Goal: Transaction & Acquisition: Subscribe to service/newsletter

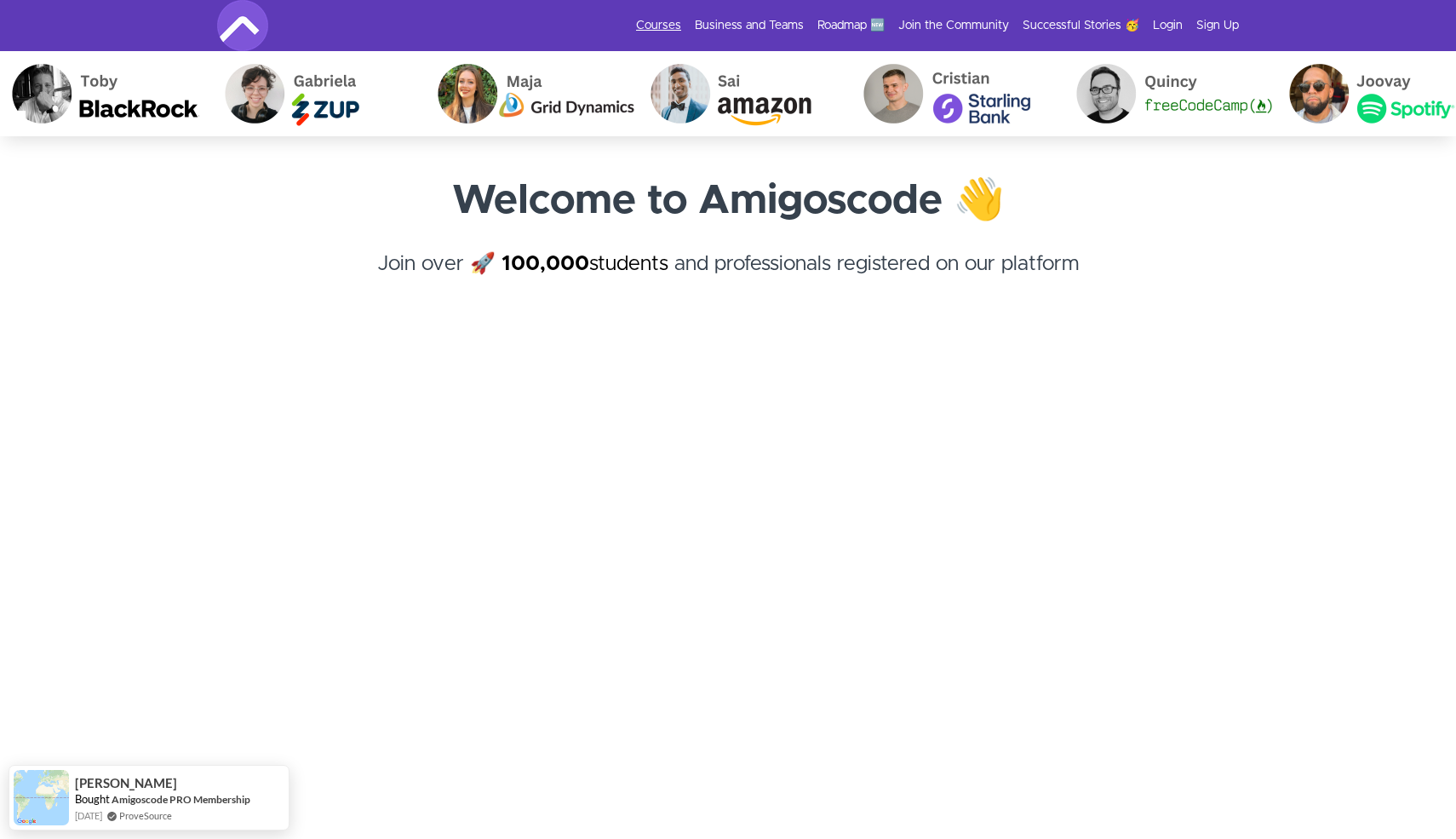
click at [675, 26] on link "Courses" at bounding box center [657, 26] width 45 height 17
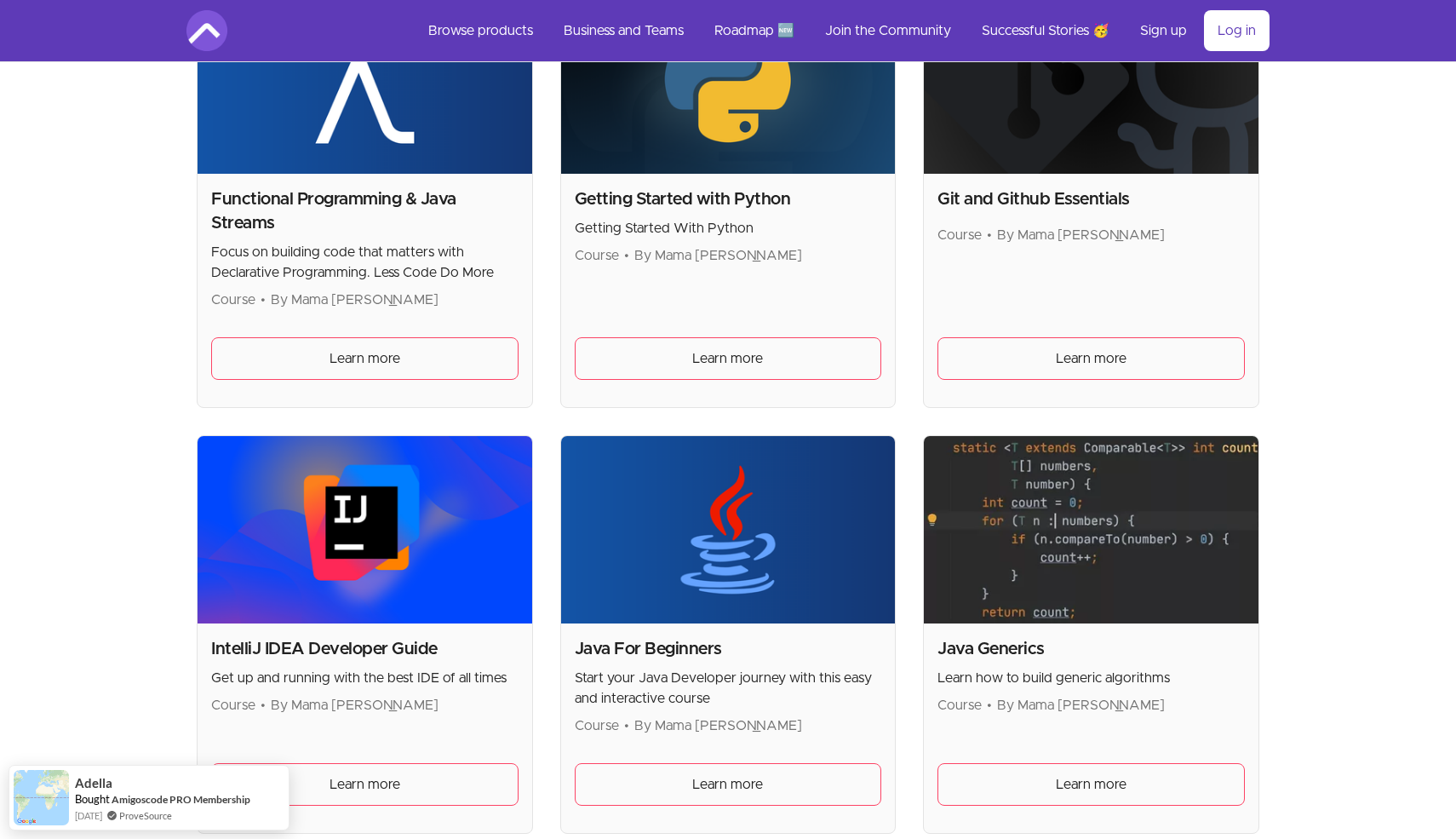
scroll to position [1635, 0]
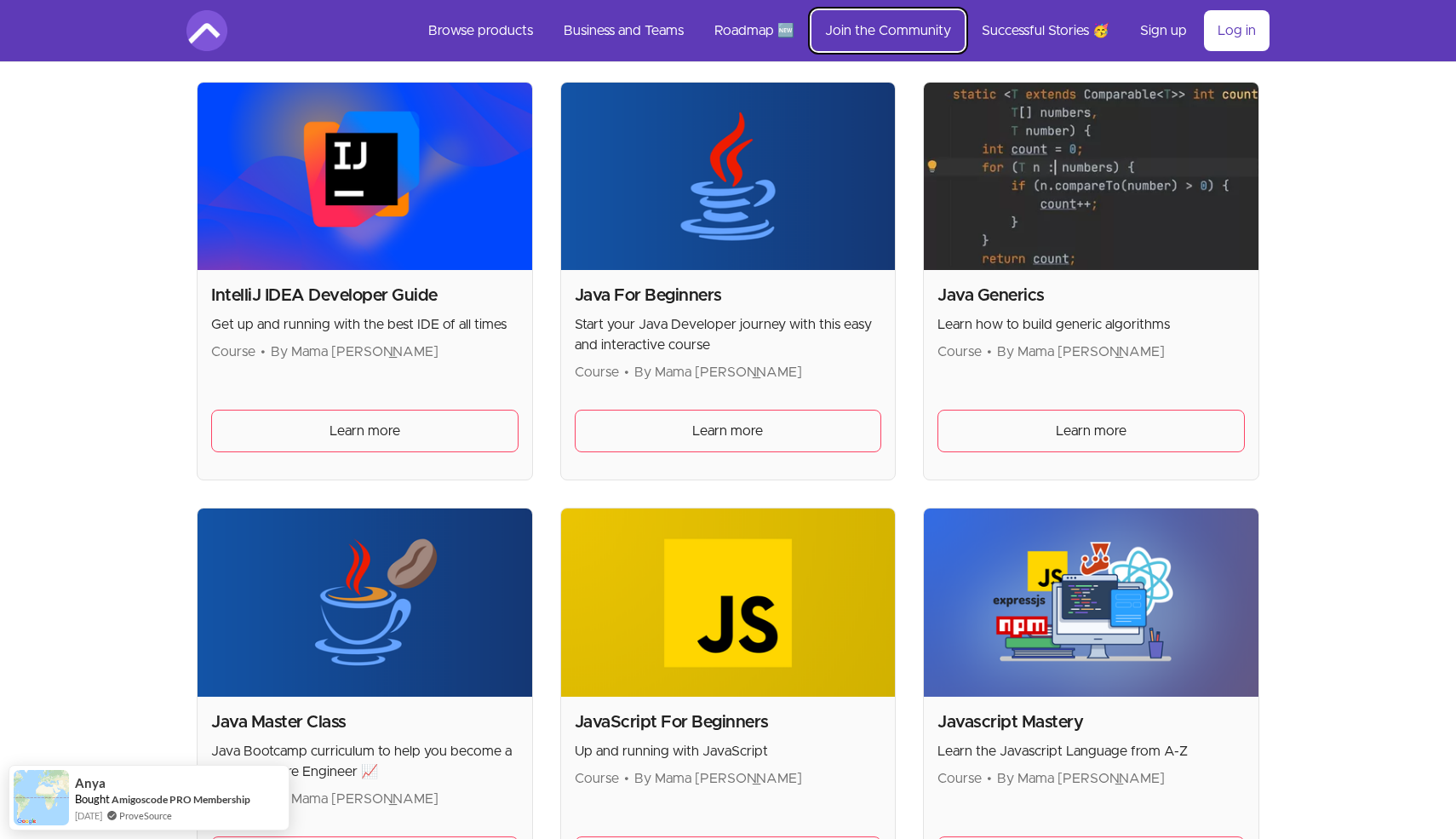
click at [890, 38] on link "Join the Community" at bounding box center [887, 30] width 153 height 41
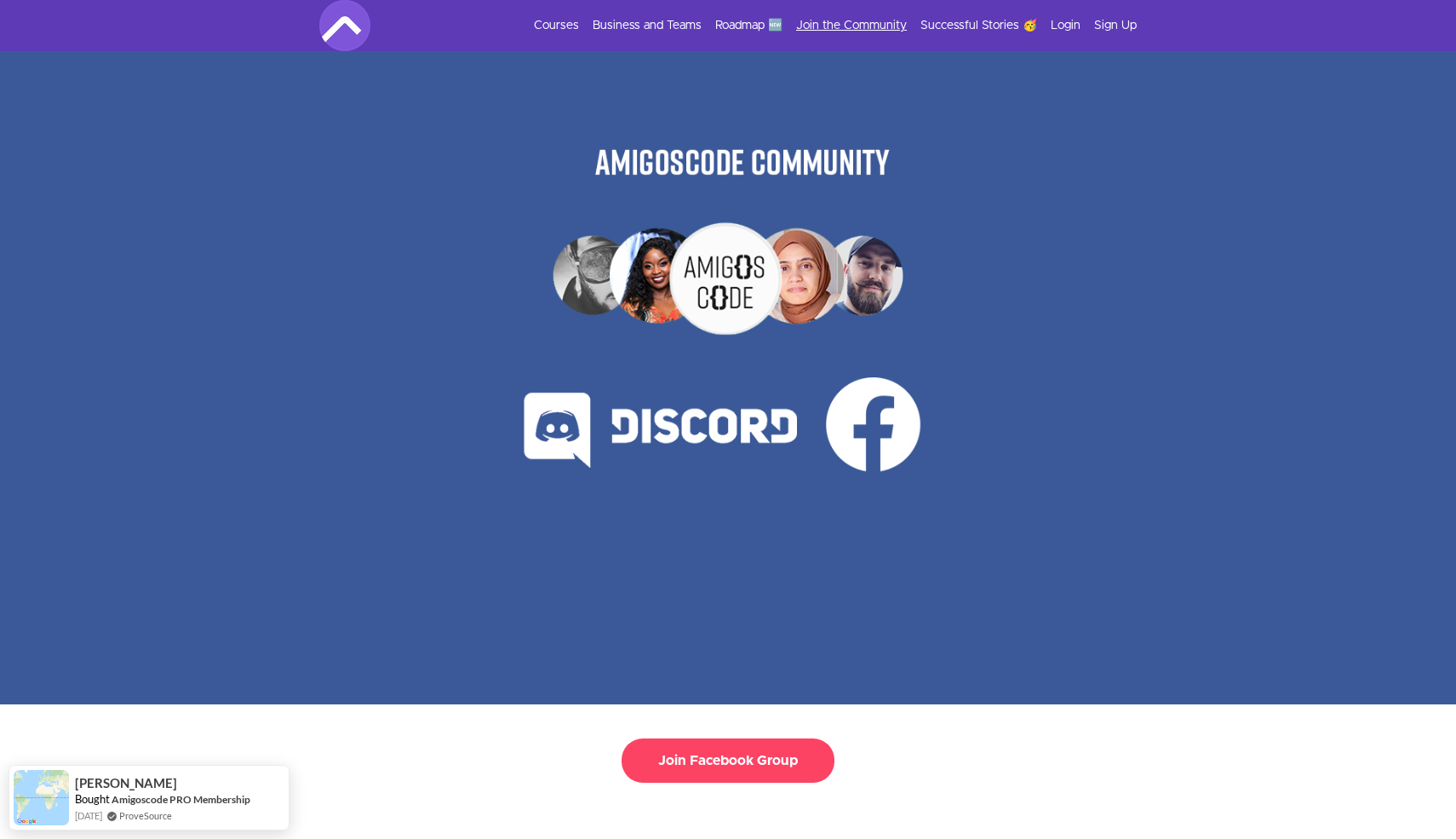
click at [834, 30] on link "Join the Community" at bounding box center [851, 26] width 111 height 17
click at [561, 24] on link "Courses" at bounding box center [556, 26] width 45 height 17
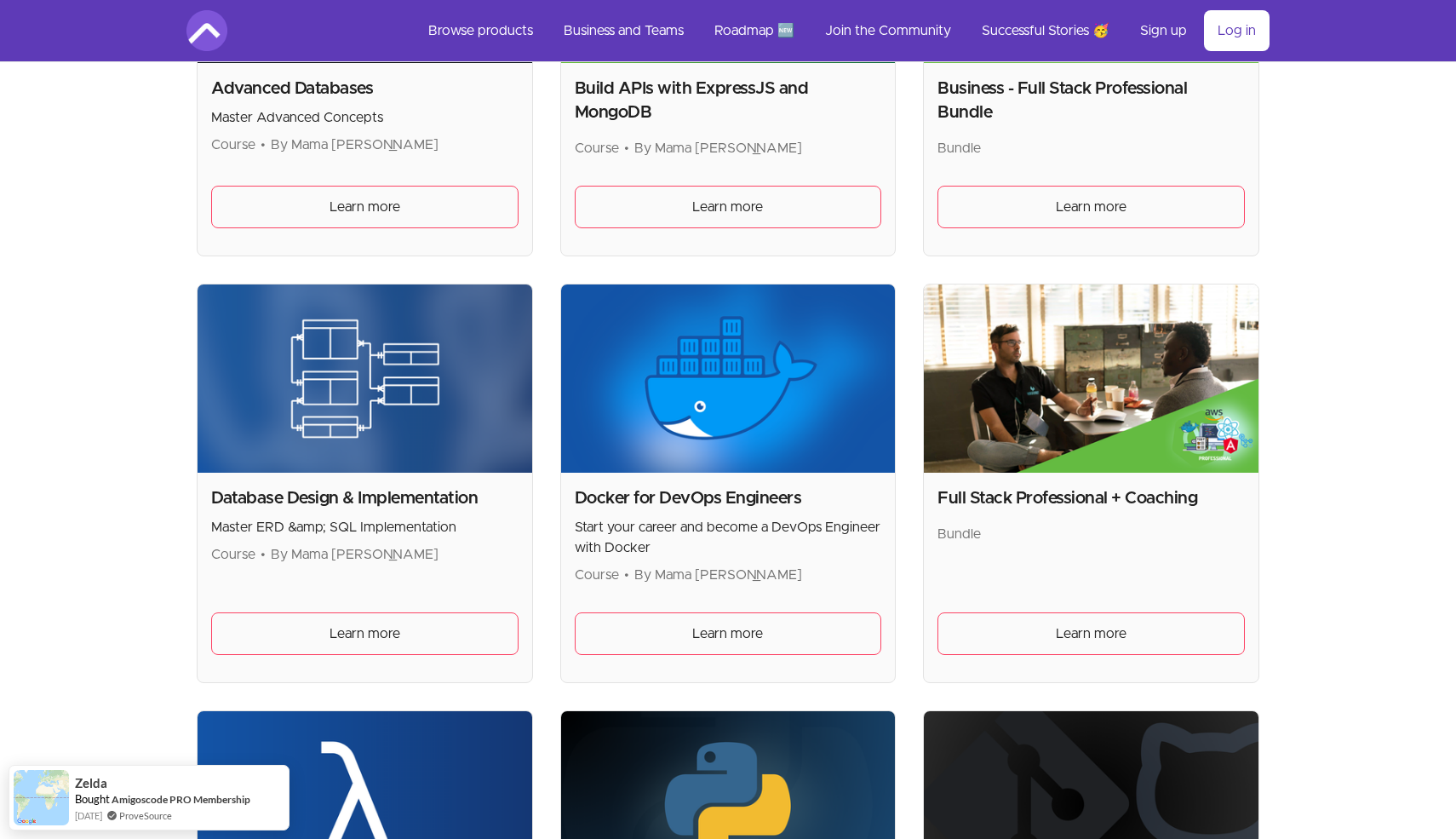
scroll to position [561, 0]
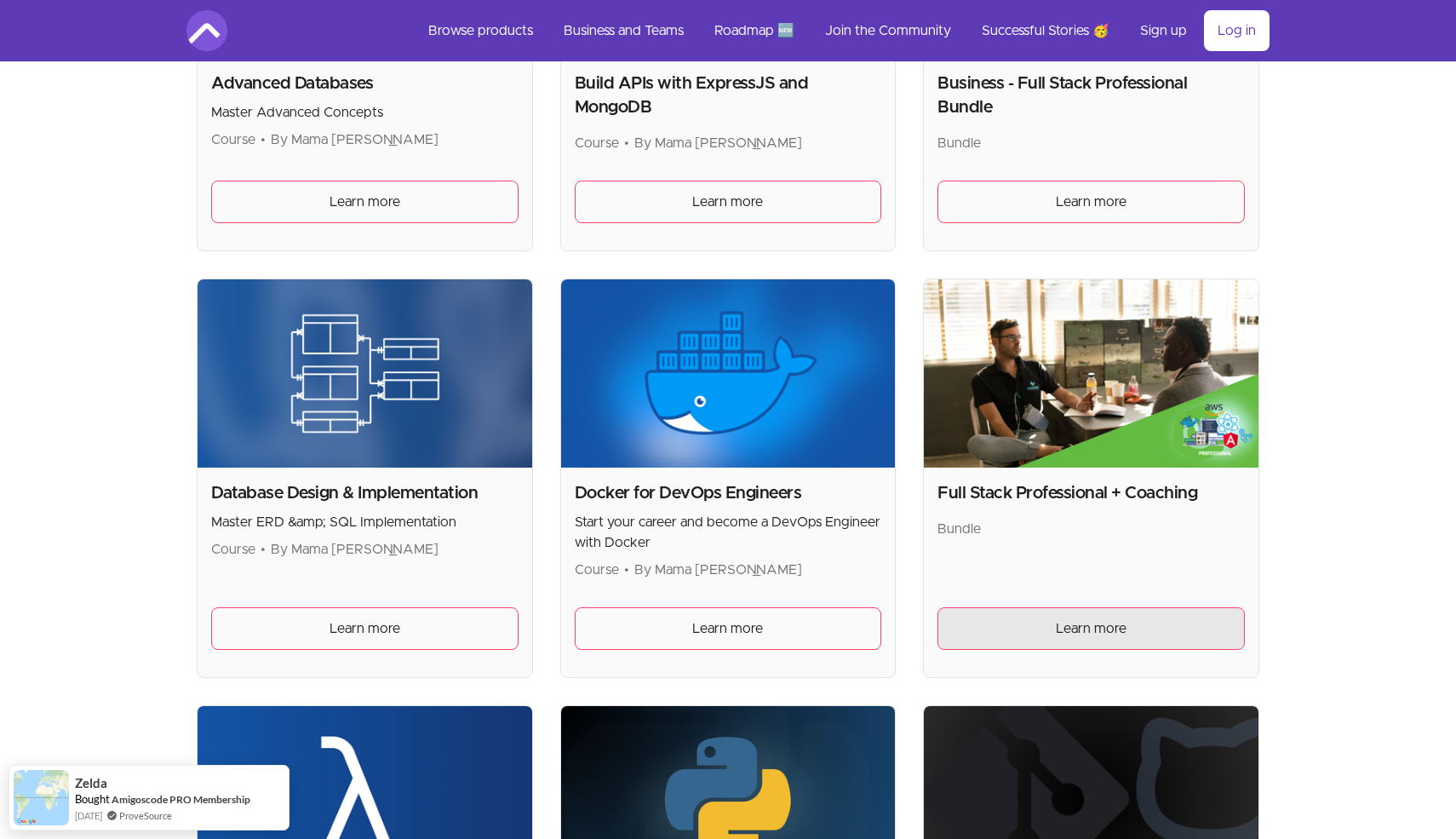
click at [1058, 629] on span "Learn more" at bounding box center [1091, 628] width 71 height 20
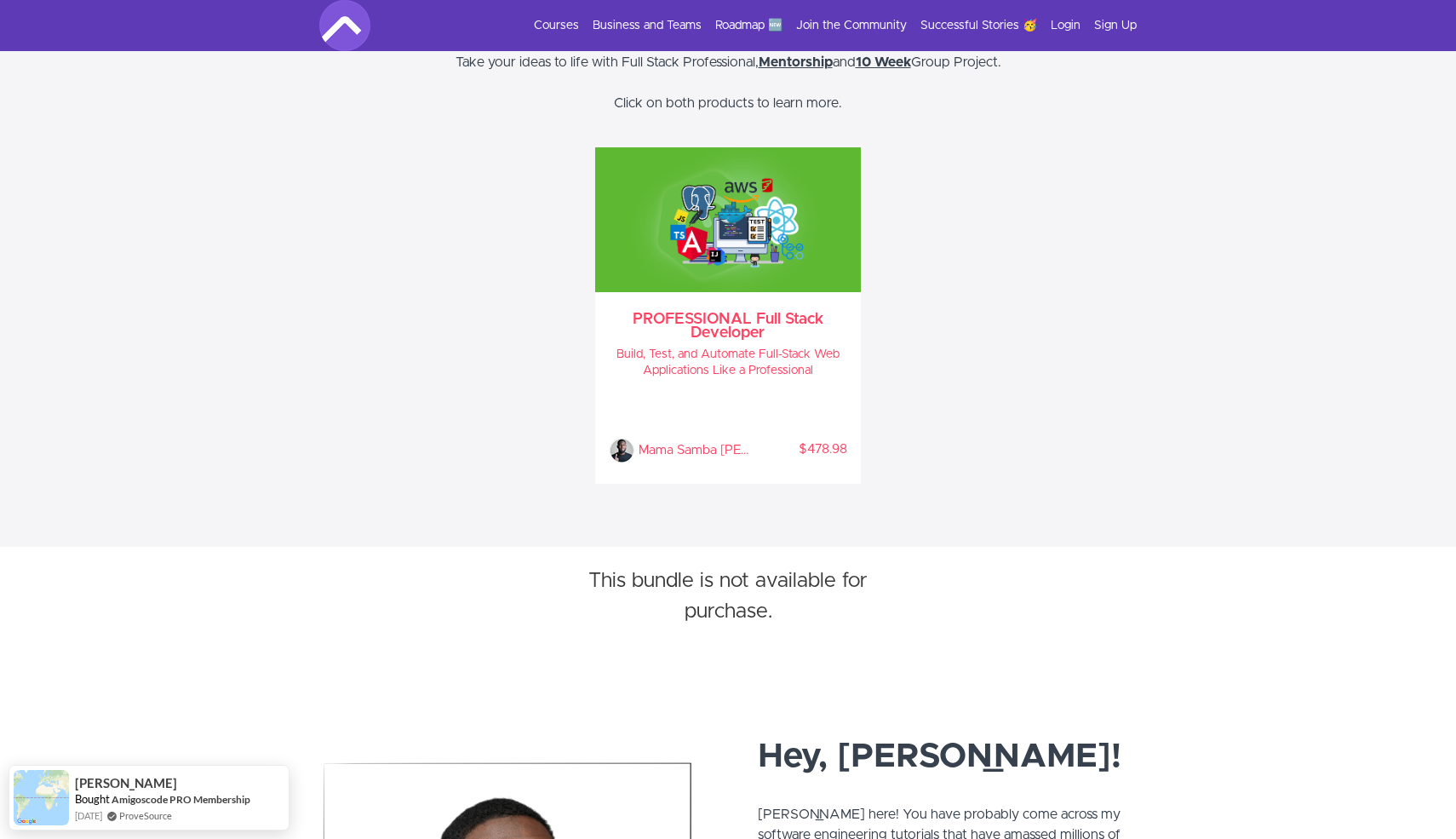
scroll to position [805, 0]
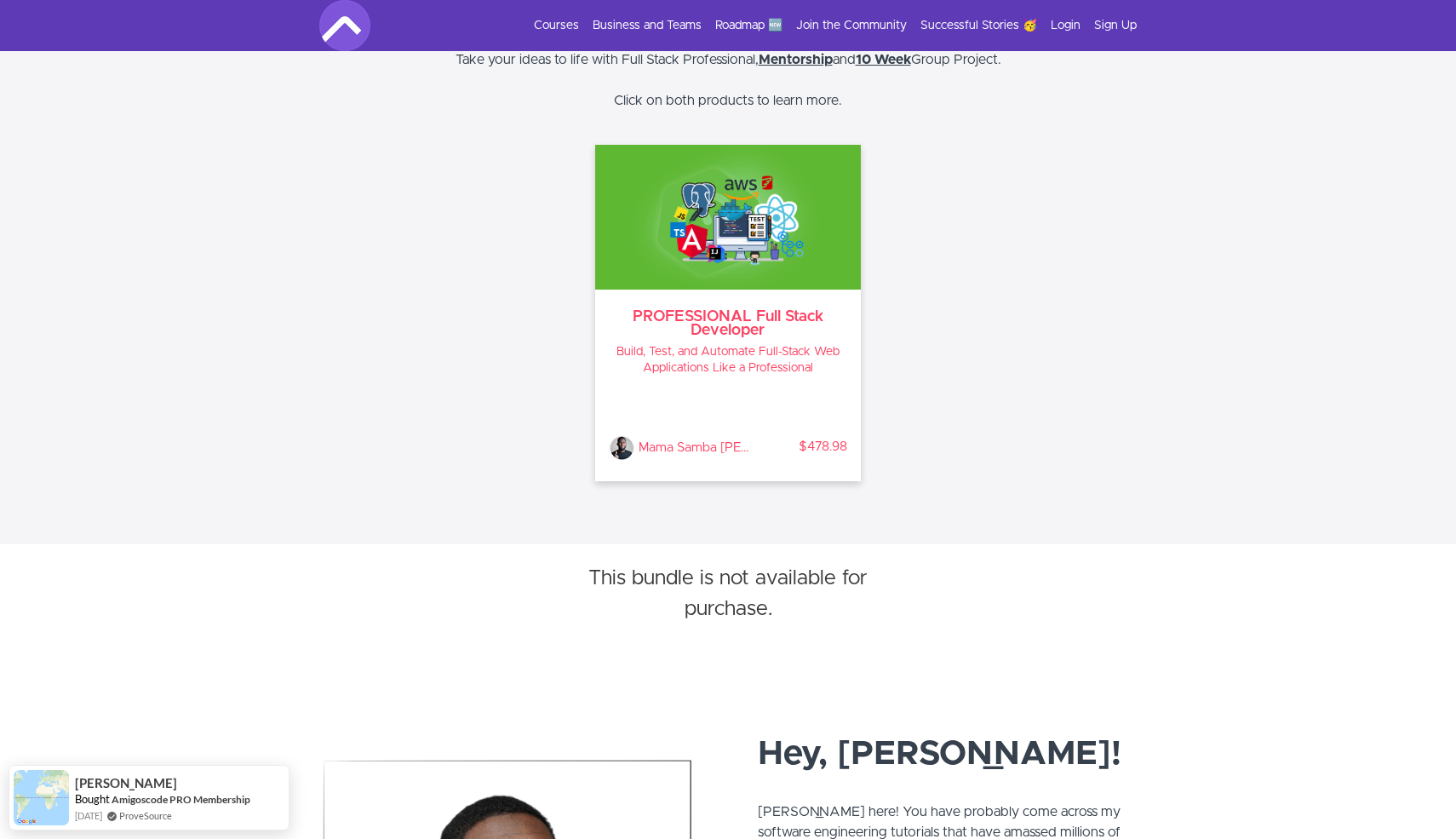
click at [767, 332] on h3 "PROFESSIONAL Full Stack Developer" at bounding box center [728, 323] width 238 height 27
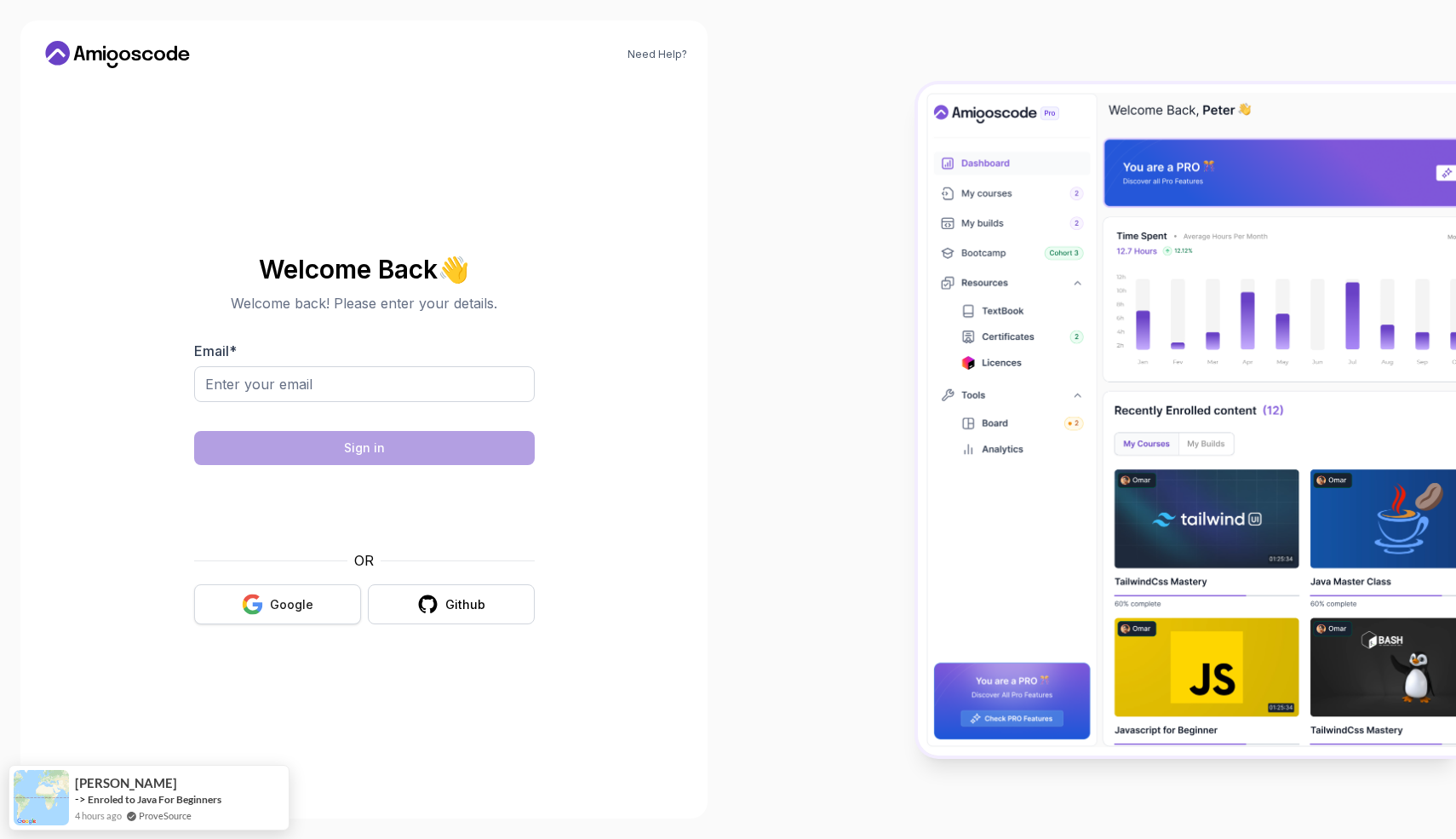
click at [248, 599] on icon "button" at bounding box center [252, 598] width 16 height 8
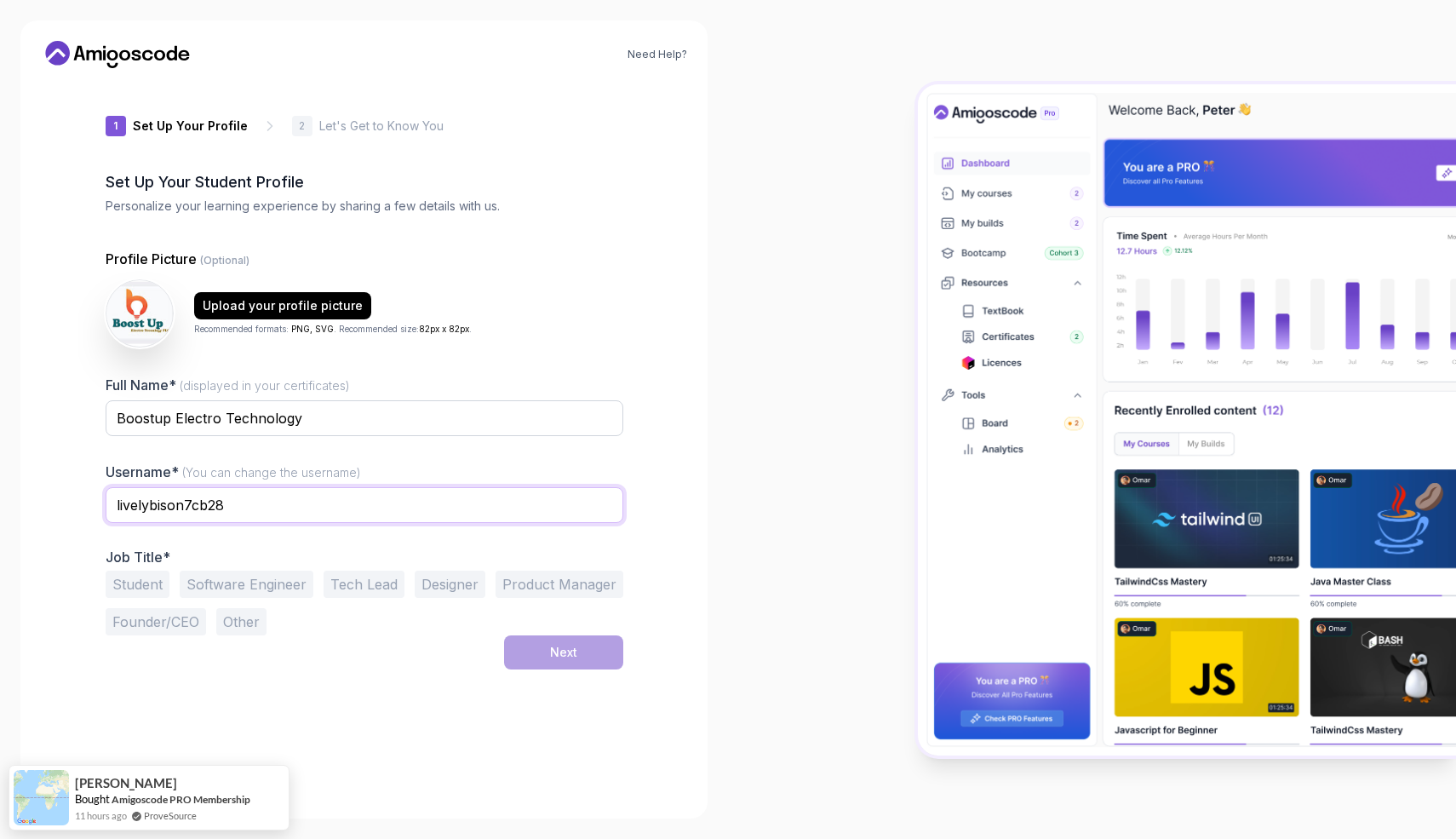
drag, startPoint x: 316, startPoint y: 500, endPoint x: 92, endPoint y: 480, distance: 224.9
click at [92, 480] on div "1 Set Up Your Profile 1 Set Up Your Profile 2 Let's Get to Know You Set Up Your…" at bounding box center [364, 440] width 572 height 716
type input "adamadmak"
click at [181, 660] on div "Next" at bounding box center [364, 652] width 517 height 34
click at [234, 589] on button "Software Engineer" at bounding box center [246, 584] width 134 height 27
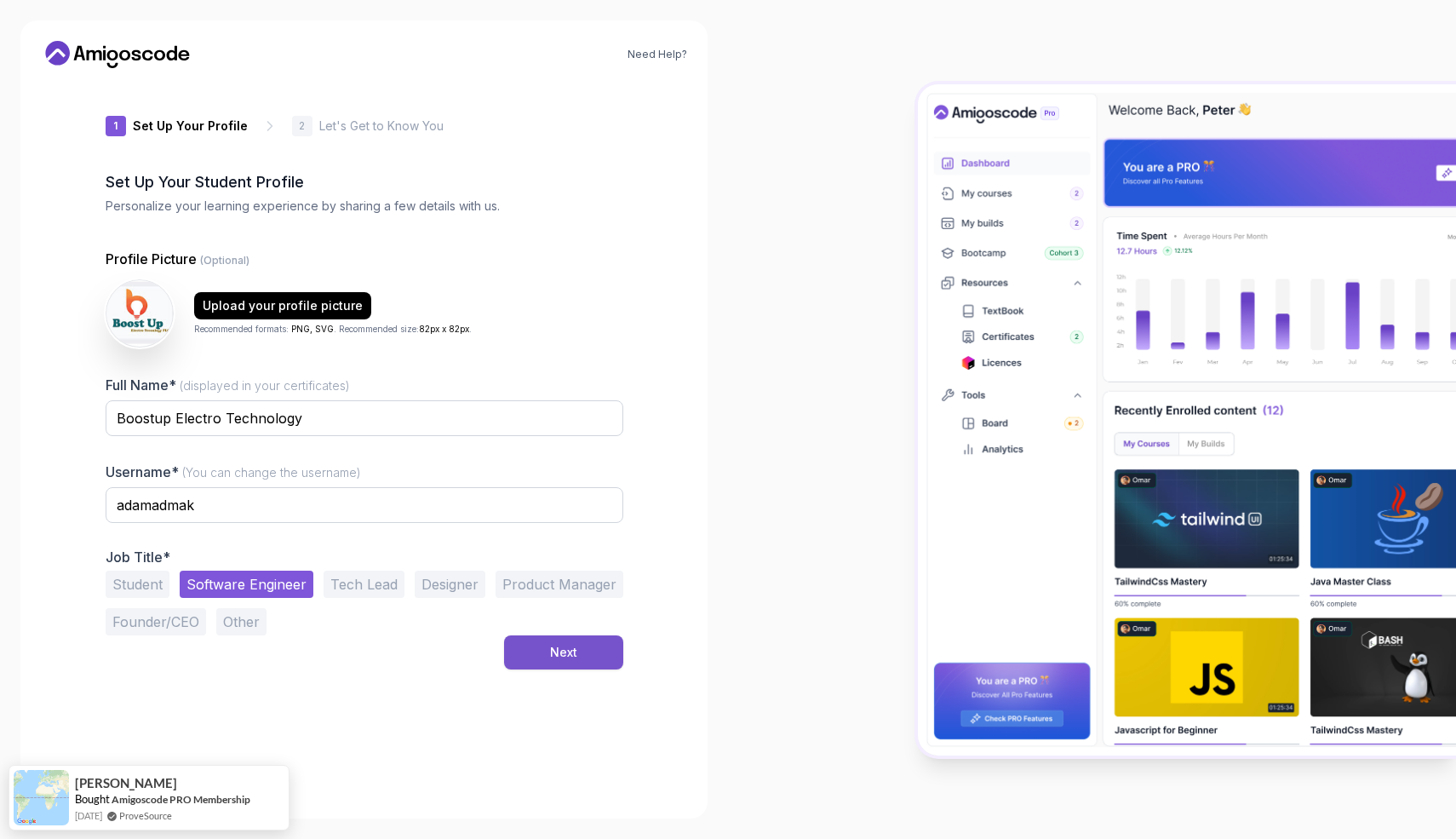
click at [547, 649] on button "Next" at bounding box center [563, 652] width 119 height 34
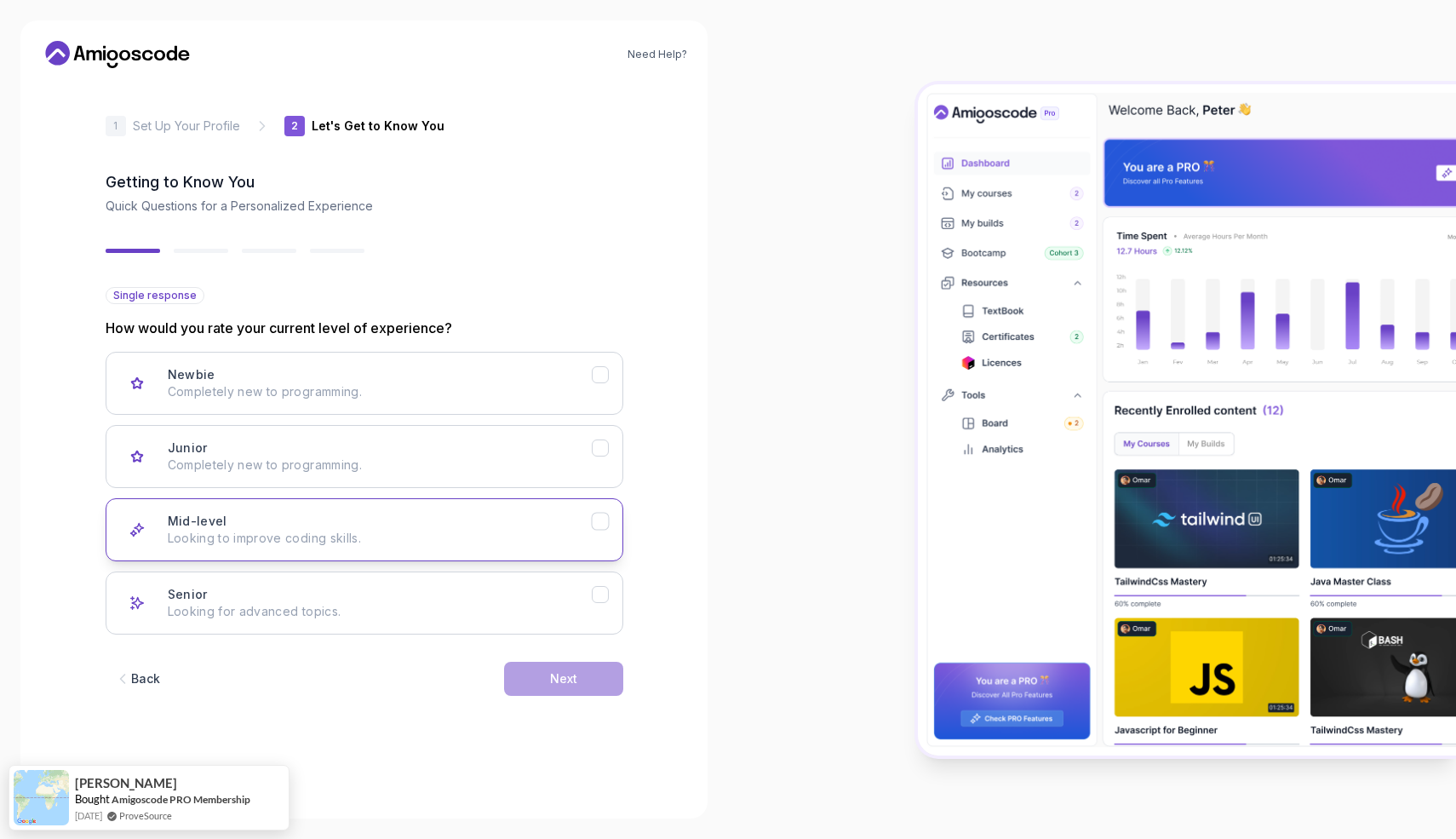
click at [255, 530] on p "Looking to improve coding skills." at bounding box center [379, 538] width 424 height 17
click at [281, 459] on p "Completely new to programming." at bounding box center [379, 464] width 424 height 17
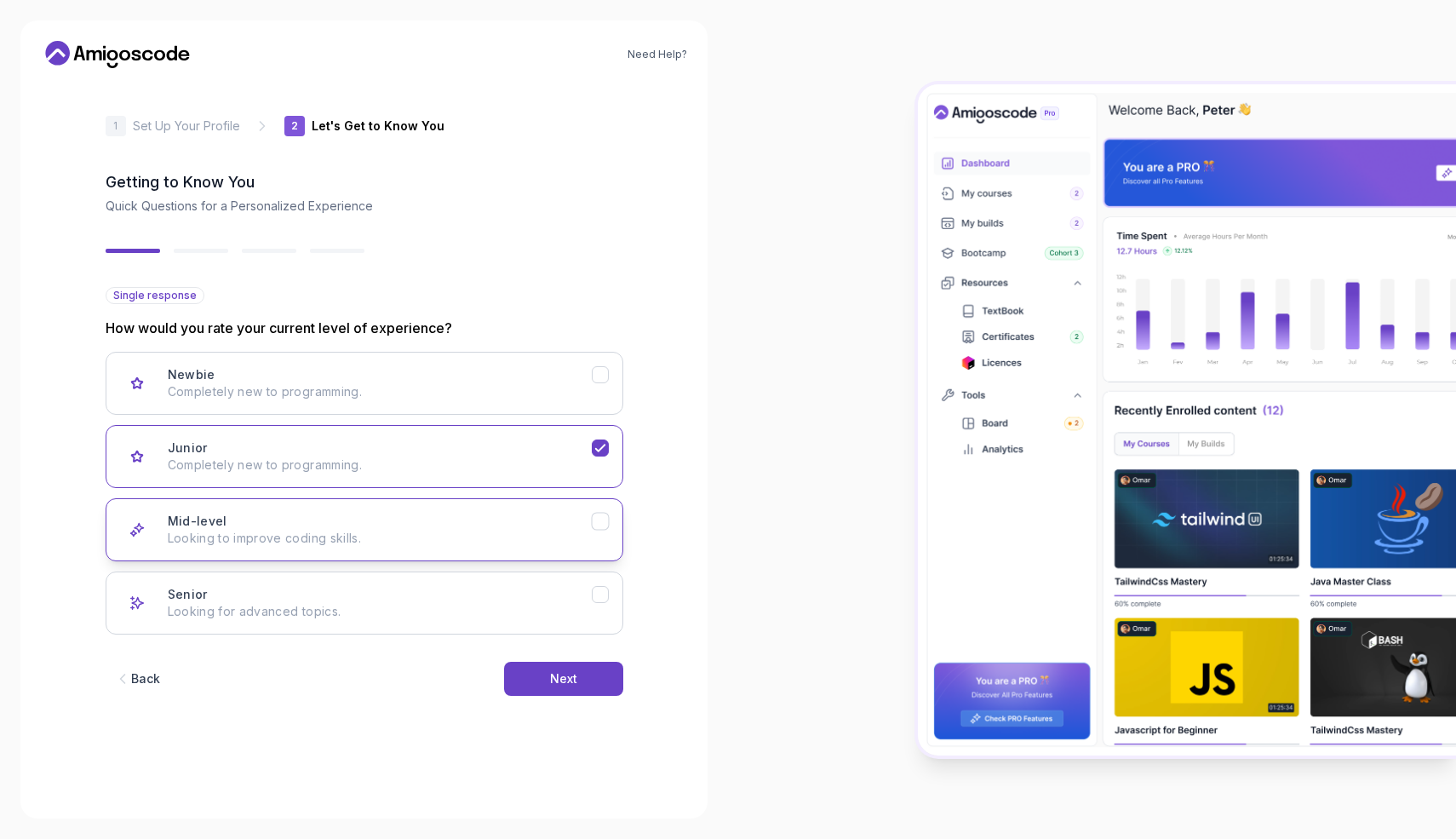
click at [317, 518] on div "Mid-level Looking to improve coding skills." at bounding box center [379, 529] width 424 height 34
click at [429, 438] on button "Junior Completely new to programming." at bounding box center [364, 456] width 517 height 63
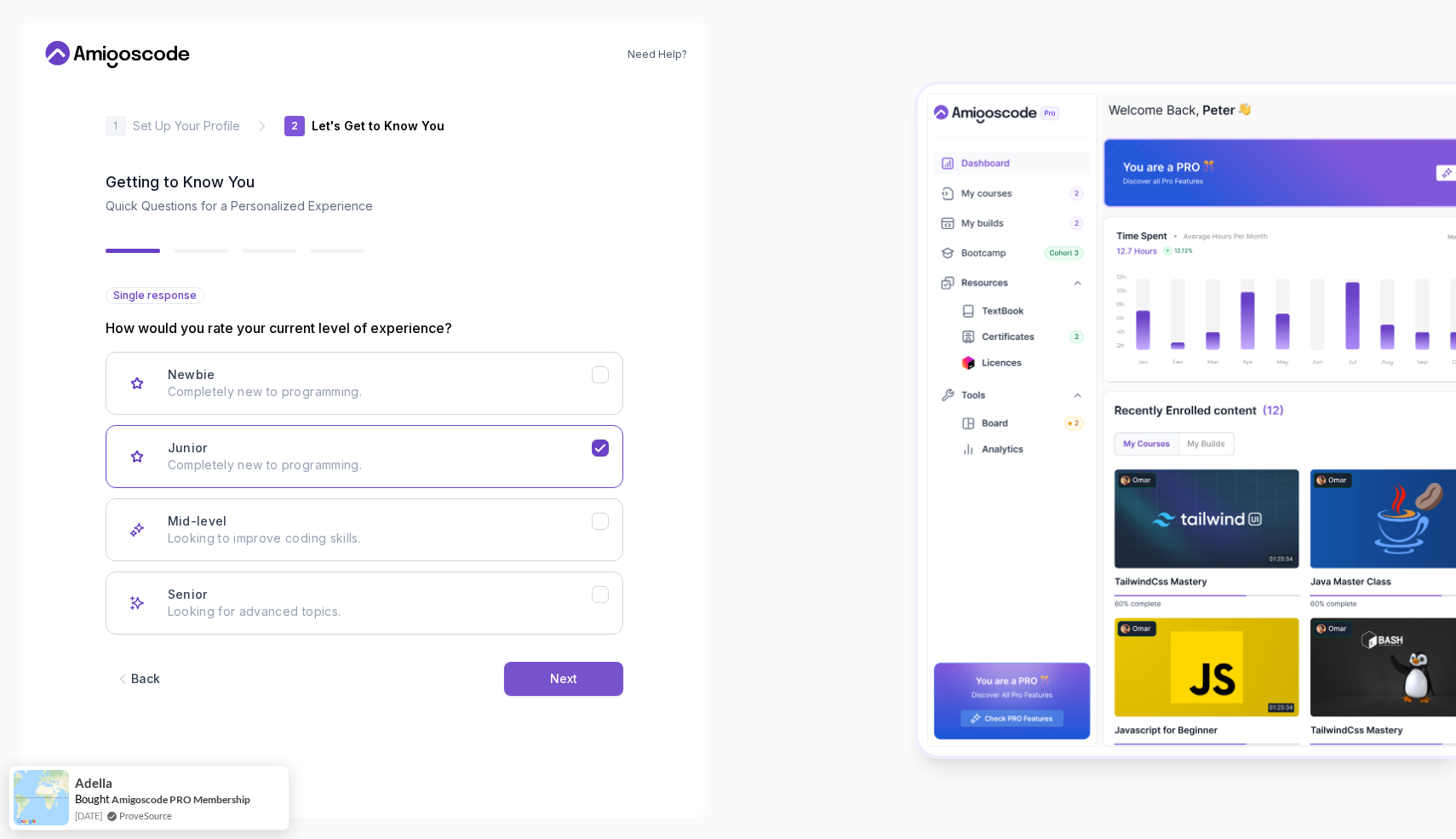
click at [586, 675] on button "Next" at bounding box center [563, 678] width 119 height 34
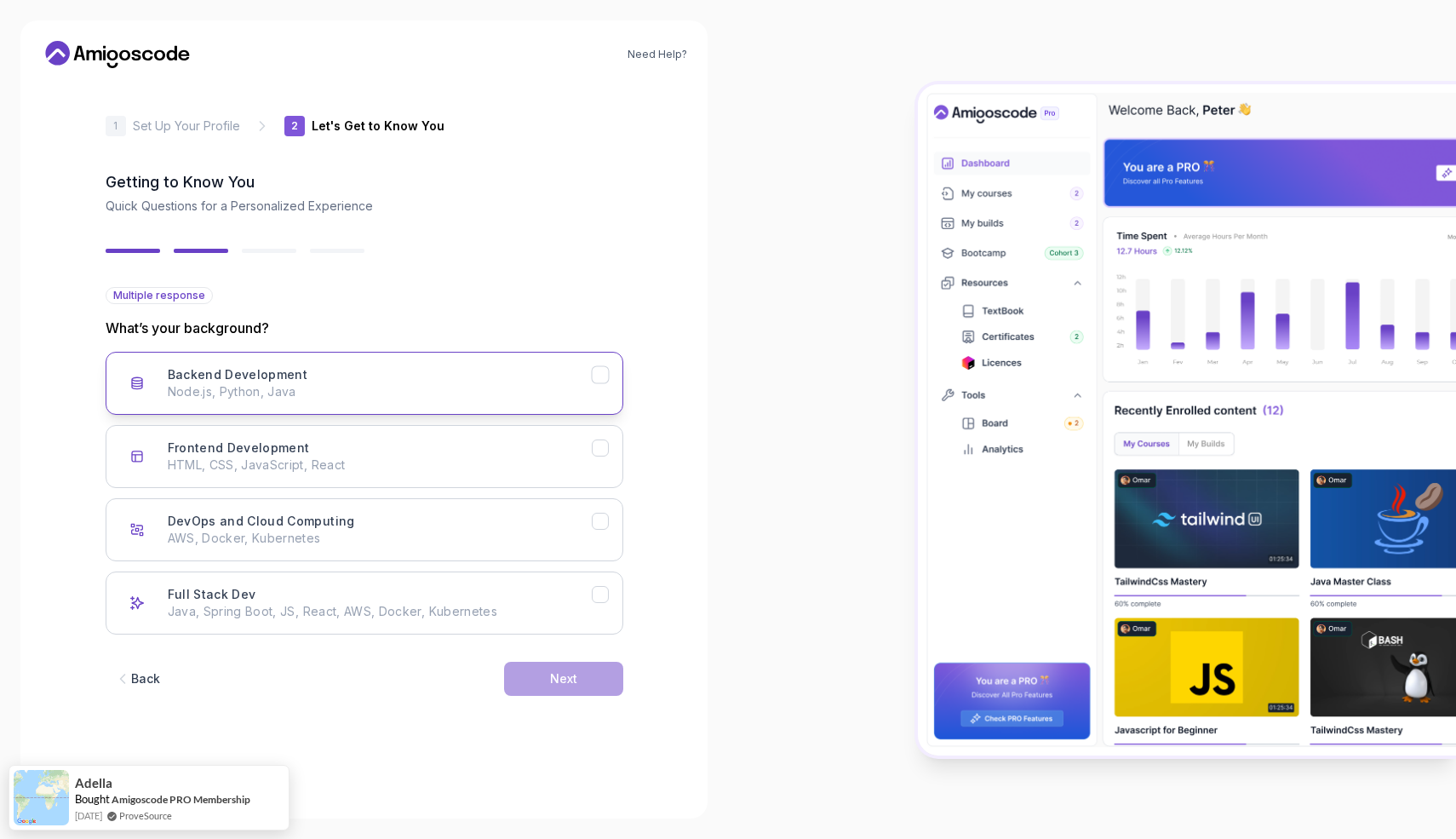
click at [434, 393] on p "Node.js, Python, Java" at bounding box center [379, 391] width 424 height 17
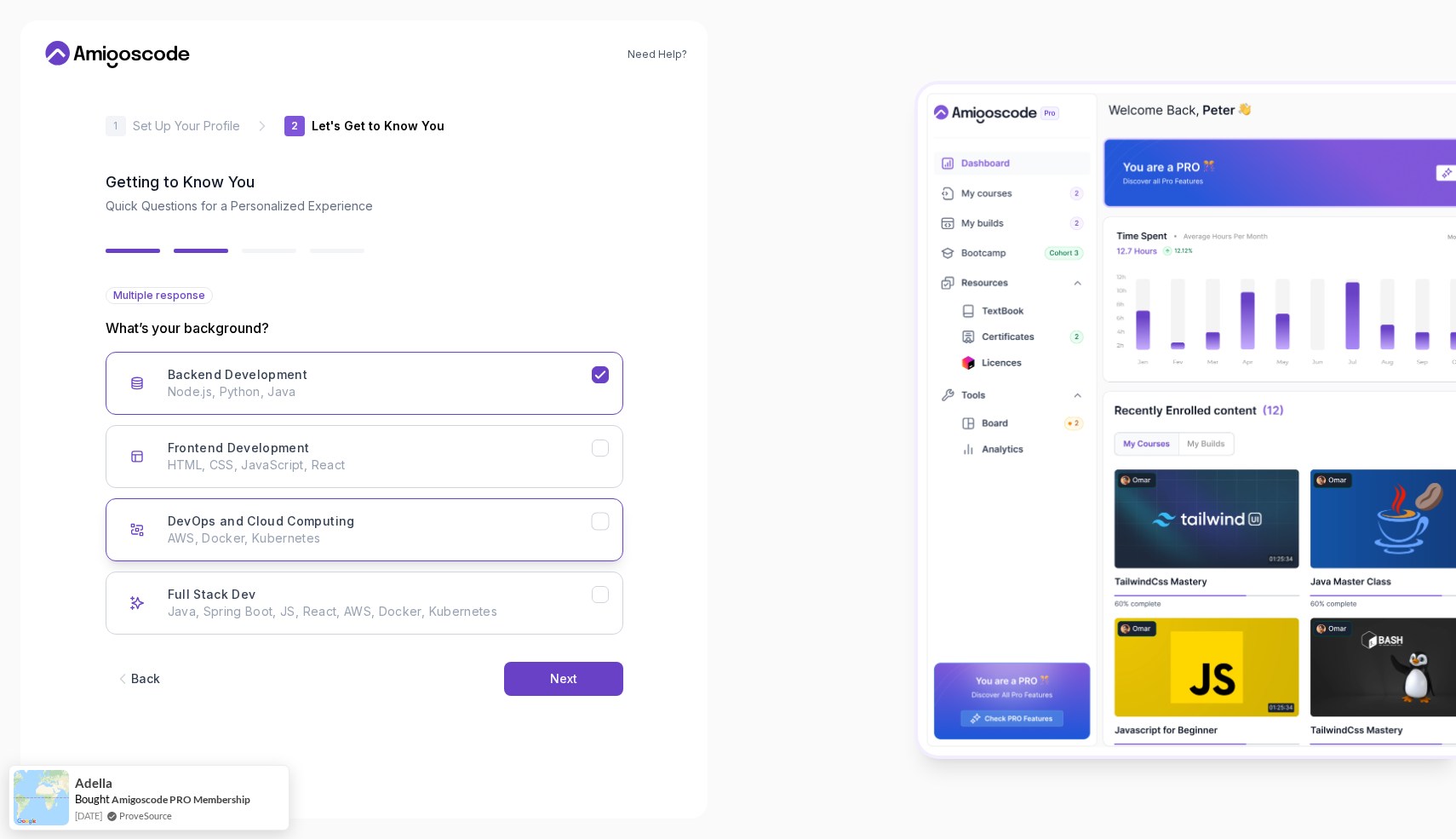
click at [439, 548] on button "DevOps and Cloud Computing AWS, Docker, Kubernetes" at bounding box center [364, 529] width 517 height 63
click at [560, 452] on div "Frontend Development HTML, CSS, JavaScript, React" at bounding box center [379, 456] width 424 height 34
click at [580, 617] on p "Java, Spring Boot, JS, React, AWS, Docker, Kubernetes" at bounding box center [379, 611] width 424 height 17
click at [590, 689] on button "Next" at bounding box center [563, 678] width 119 height 34
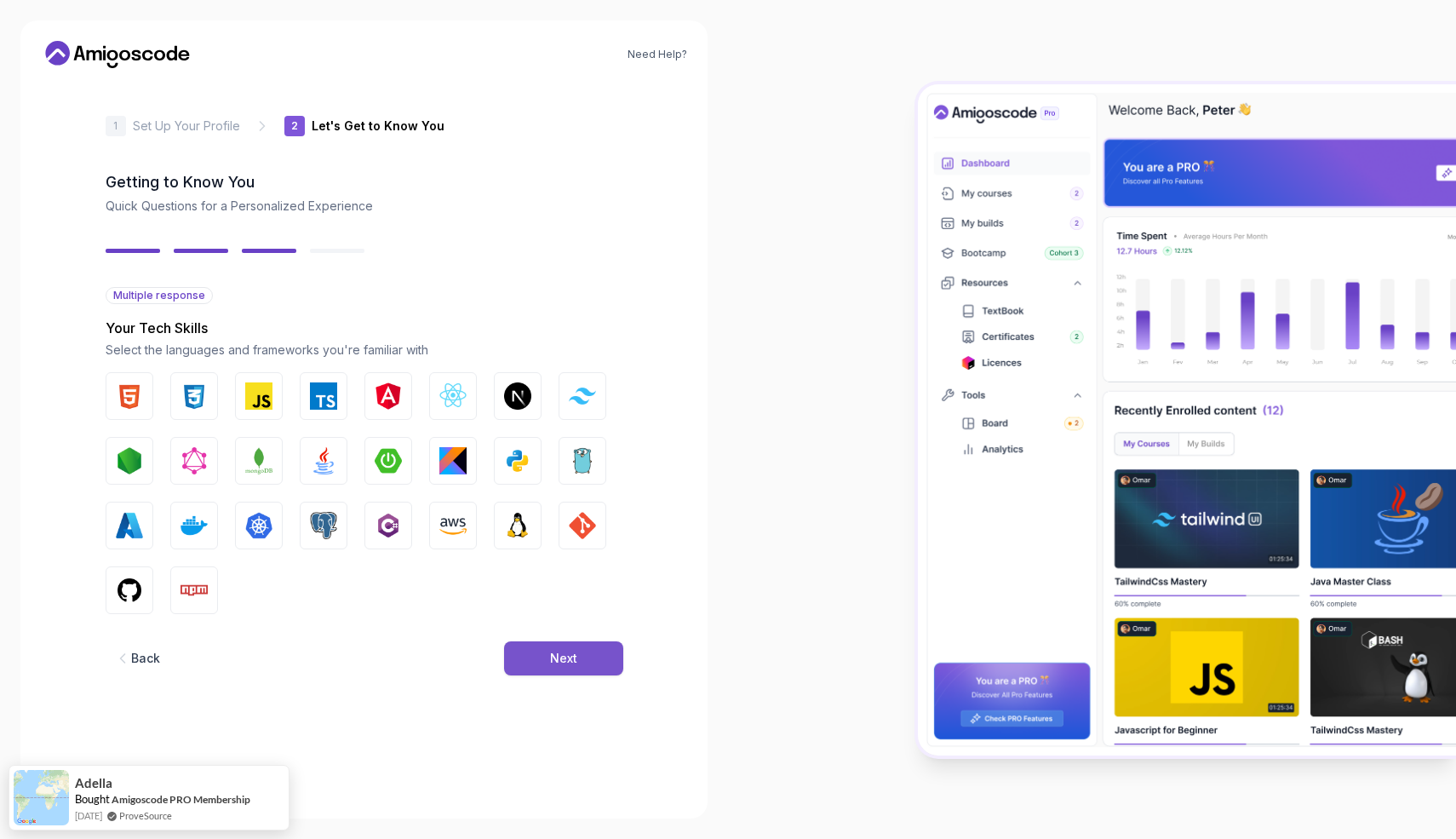
click at [575, 660] on div "Next" at bounding box center [564, 658] width 27 height 17
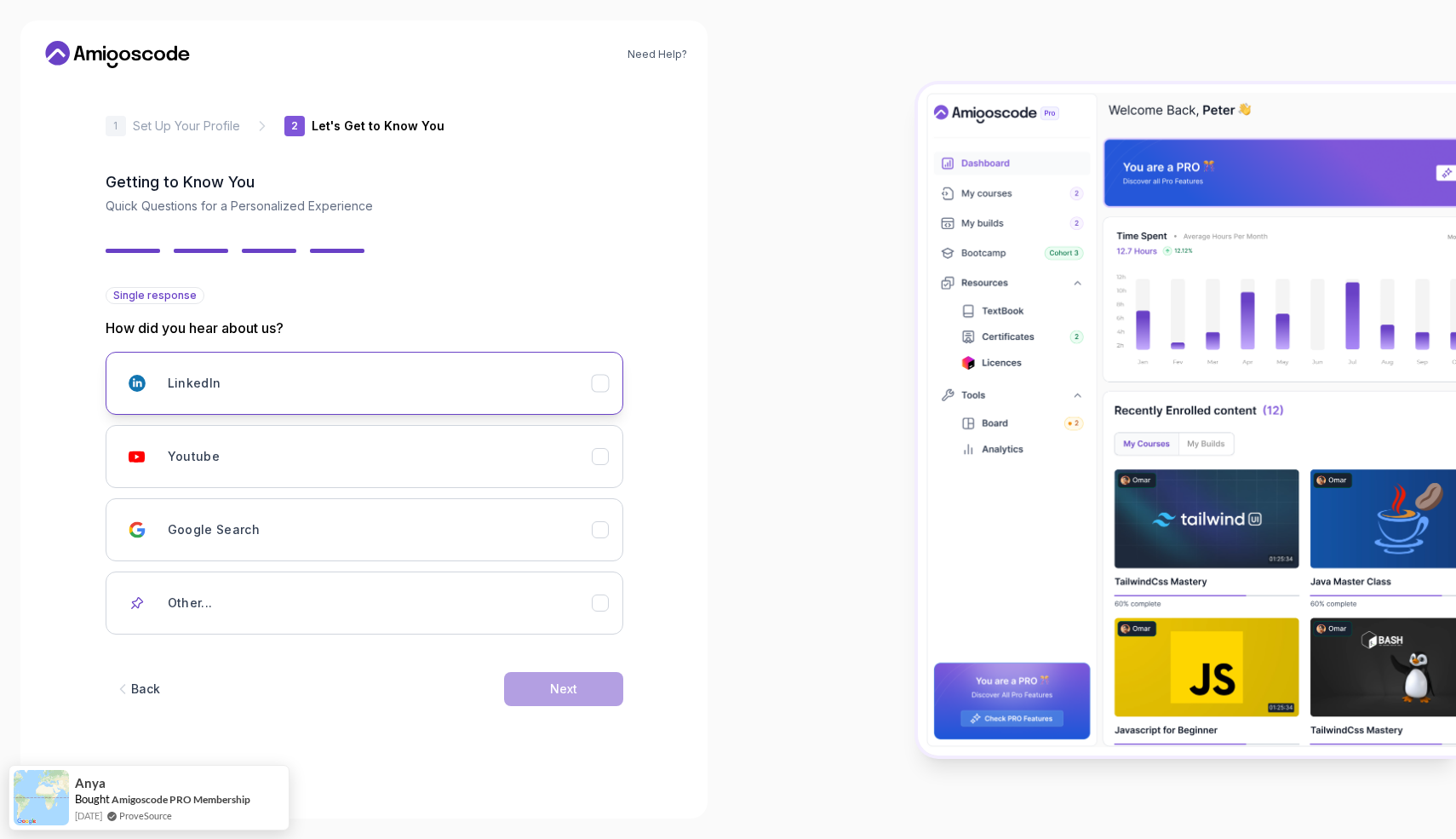
click at [531, 387] on div "LinkedIn" at bounding box center [379, 383] width 424 height 34
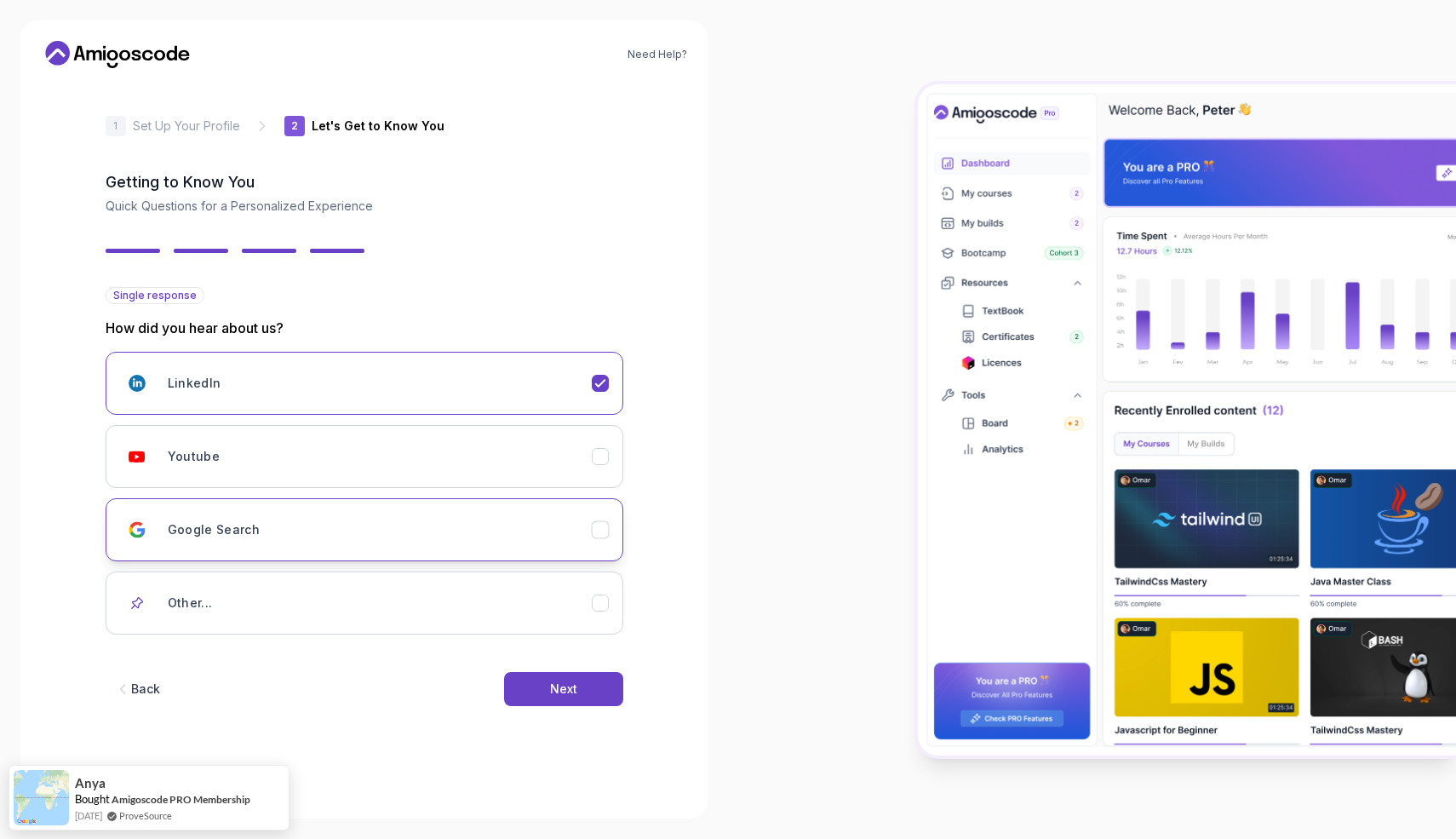
click at [521, 508] on button "Google Search" at bounding box center [364, 529] width 517 height 63
click at [587, 674] on button "Next" at bounding box center [563, 689] width 119 height 34
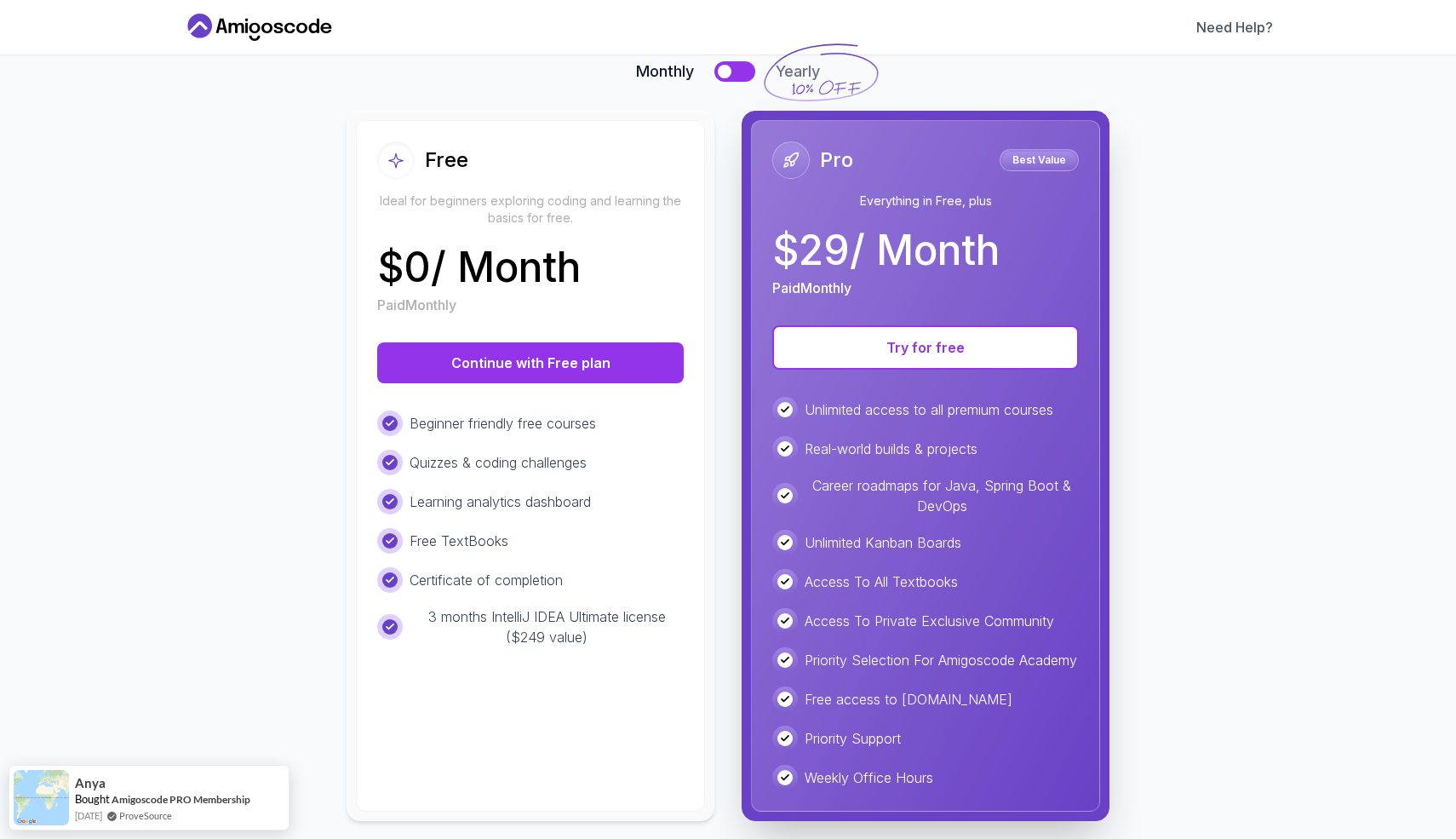
scroll to position [167, 0]
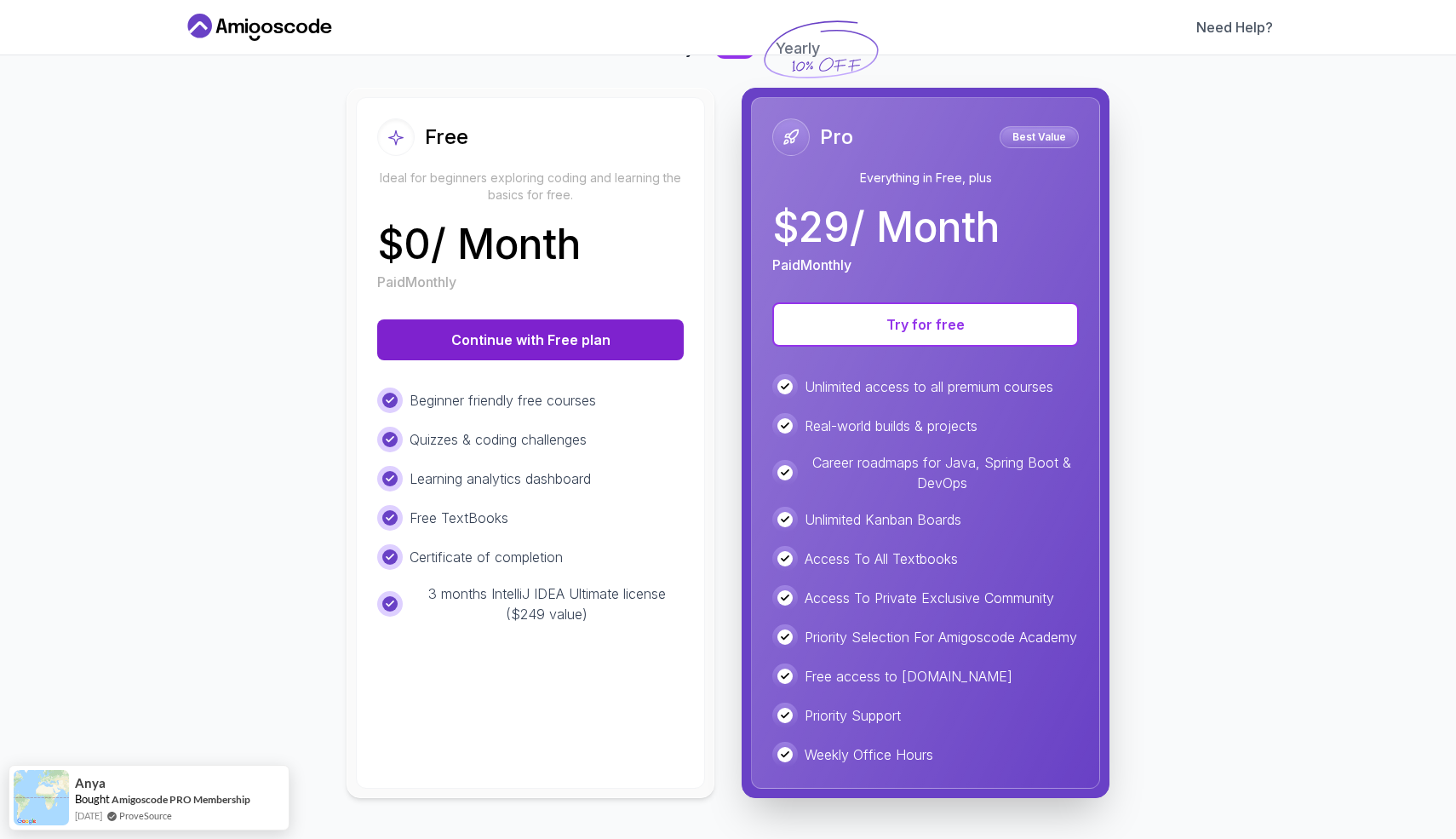
click at [572, 320] on button "Continue with Free plan" at bounding box center [530, 340] width 307 height 41
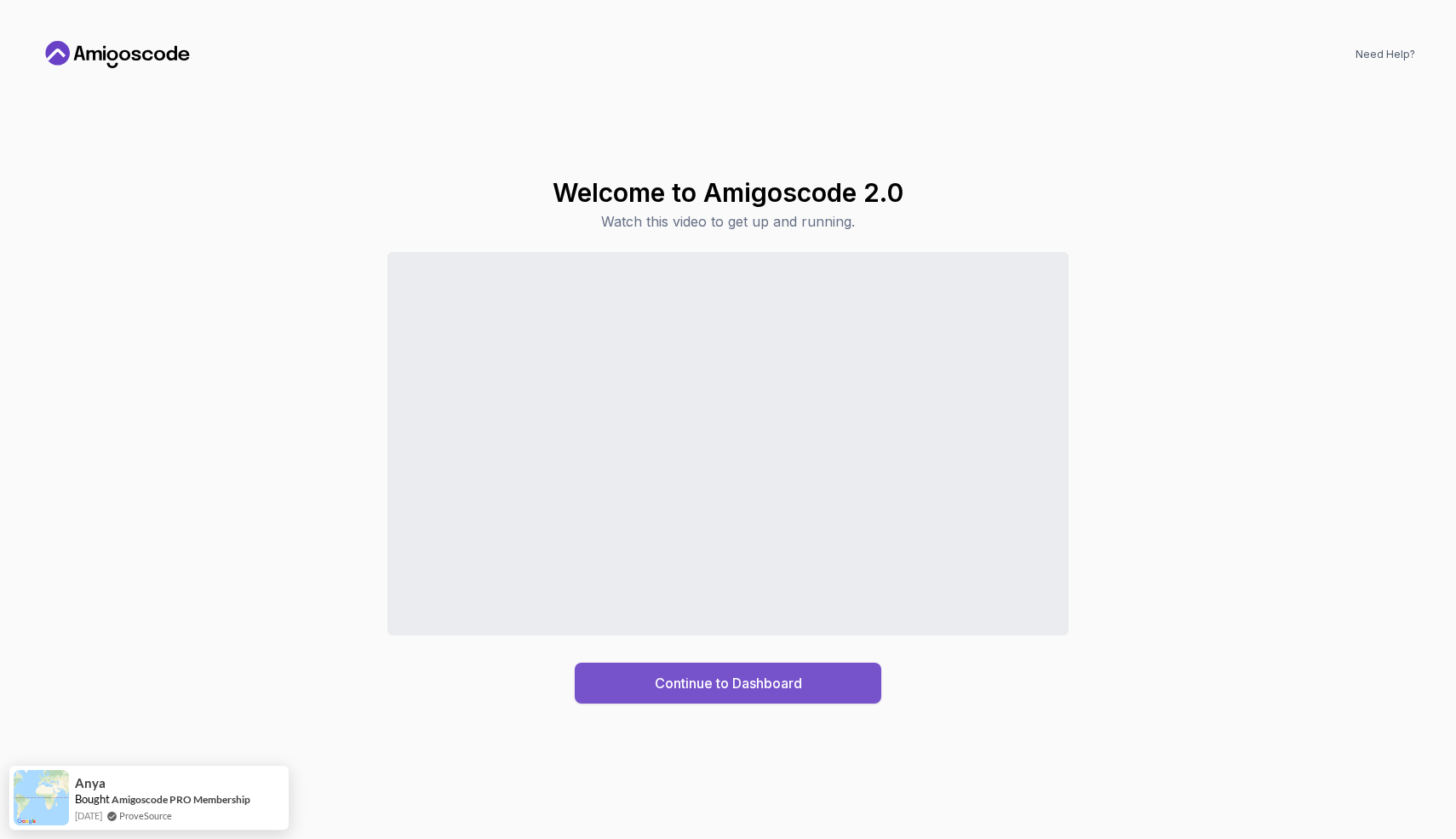
click at [778, 689] on div "Continue to Dashboard" at bounding box center [728, 682] width 147 height 20
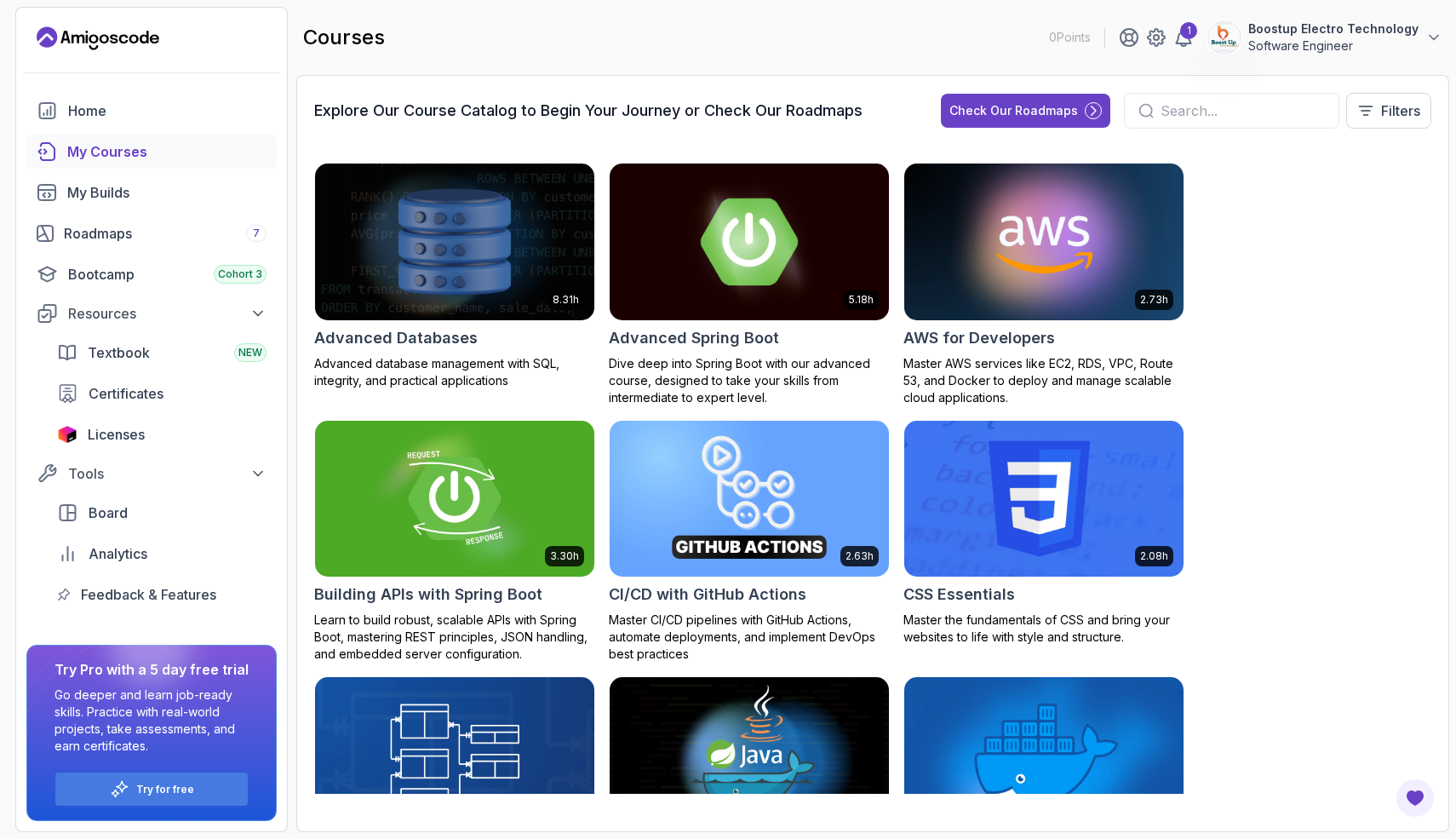
click at [774, 229] on img at bounding box center [749, 241] width 293 height 164
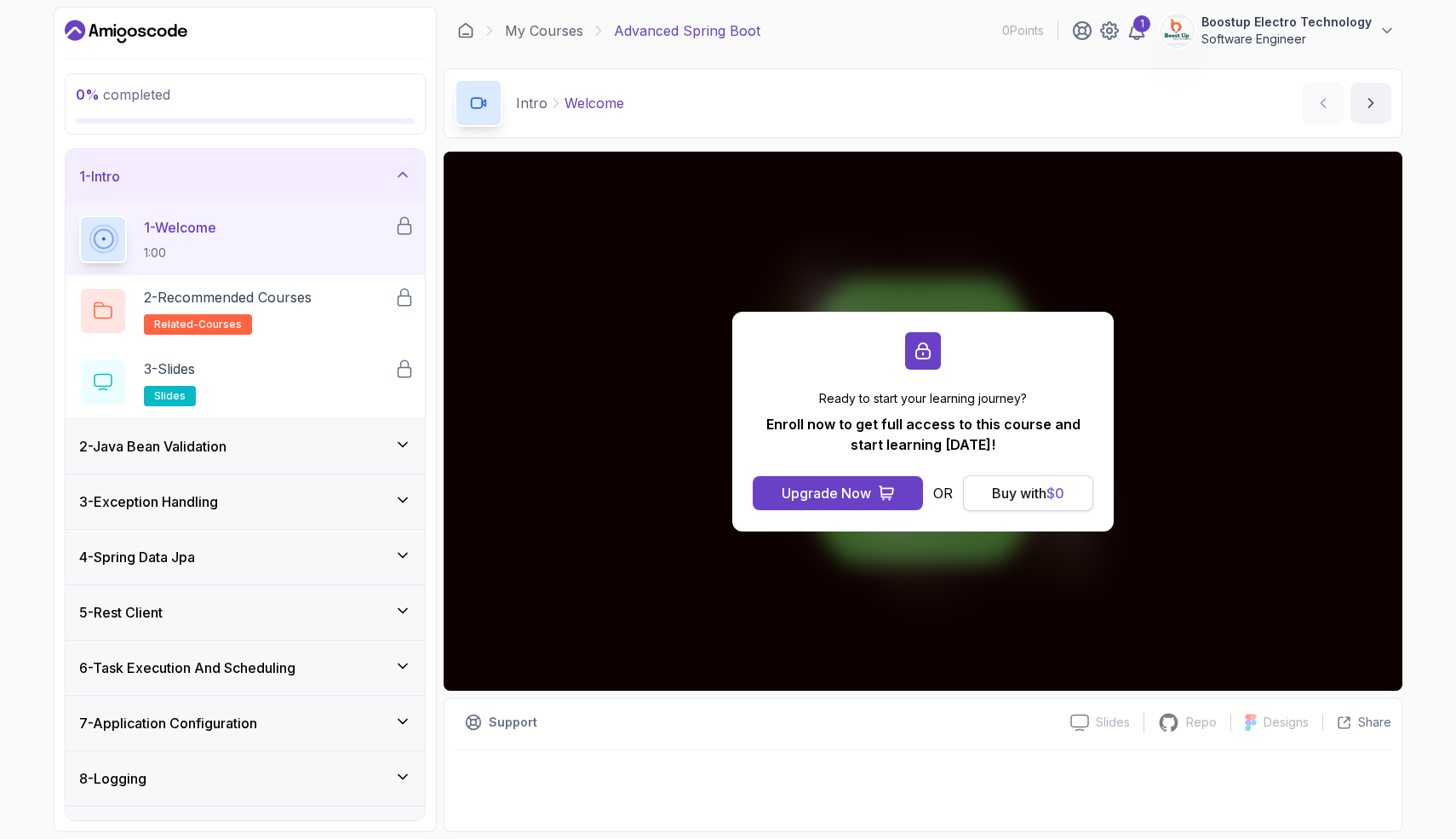
click at [1020, 495] on div "Buy with $ 0" at bounding box center [1027, 493] width 72 height 20
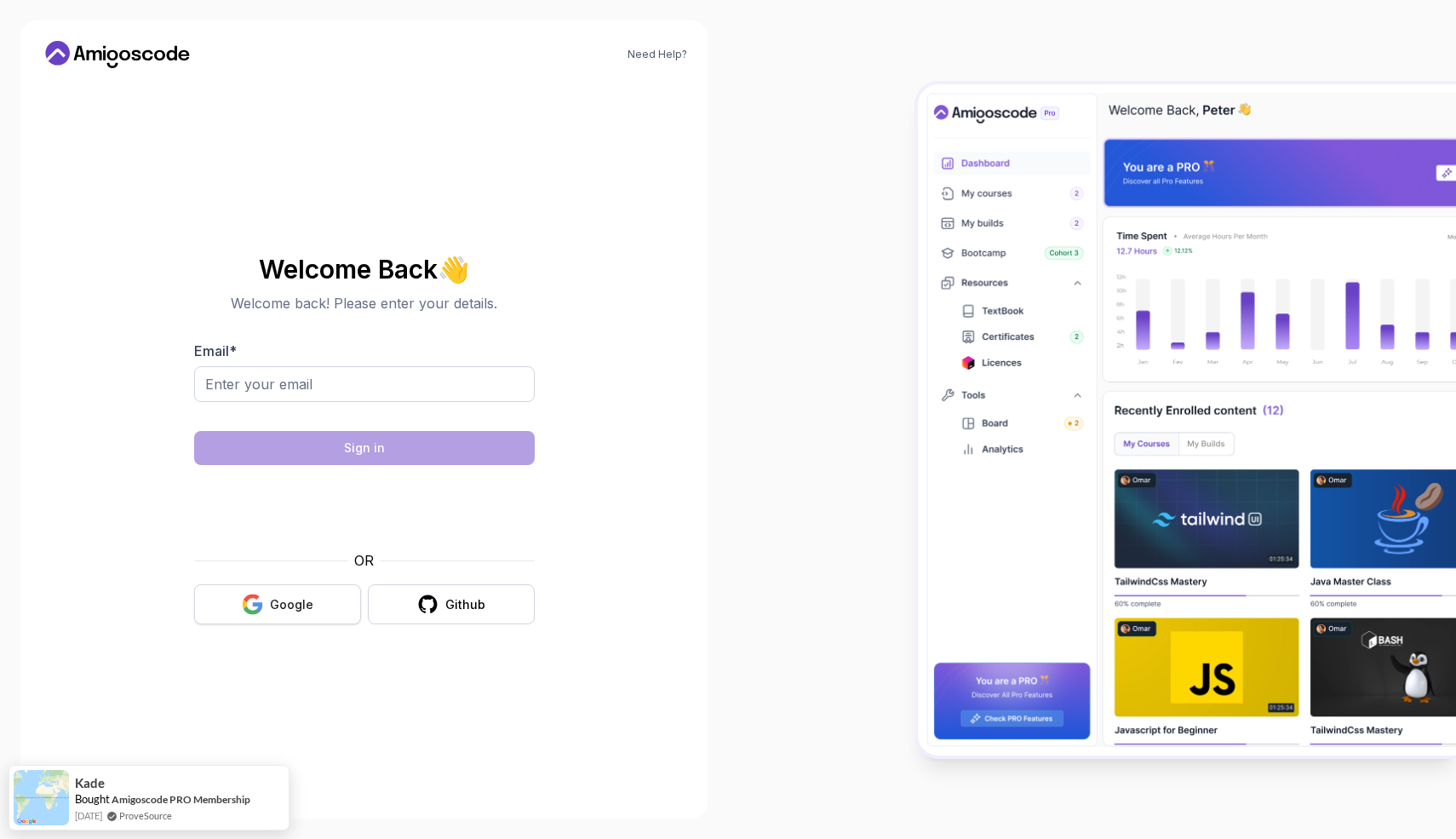
click at [323, 616] on button "Google" at bounding box center [277, 605] width 167 height 40
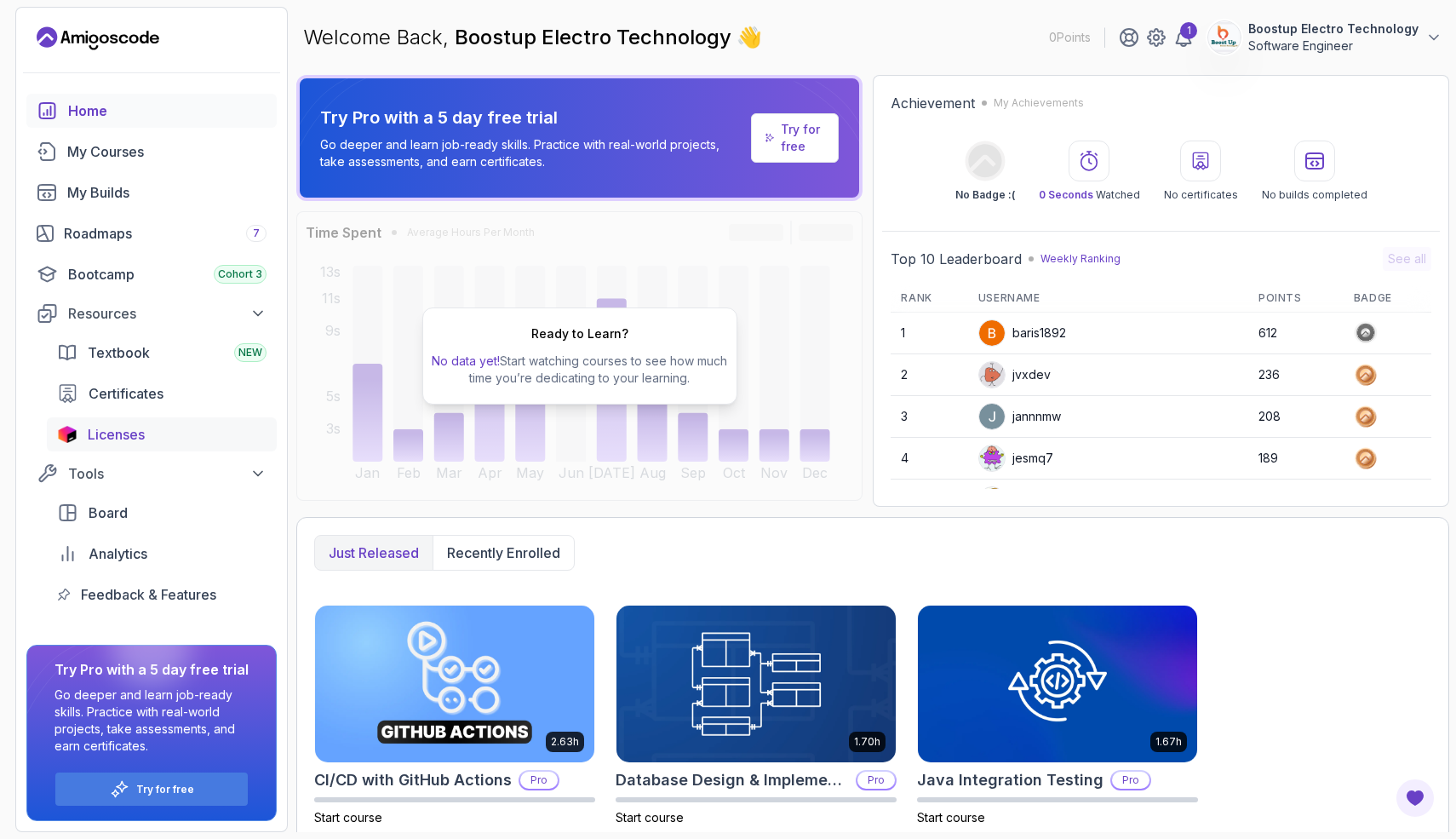
click at [147, 443] on div "Licenses" at bounding box center [177, 434] width 179 height 20
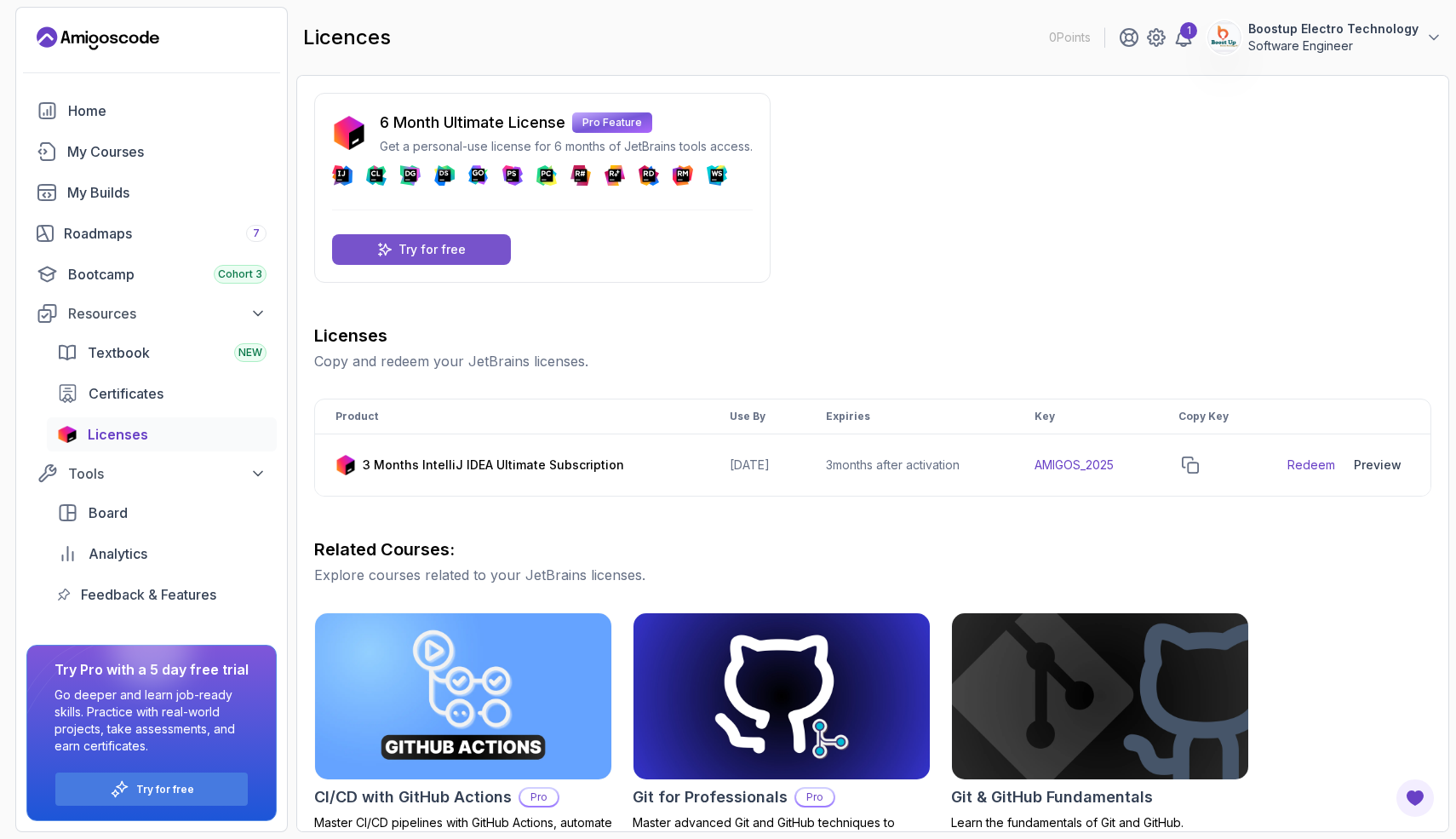
click at [465, 242] on div "Try for free" at bounding box center [421, 249] width 179 height 30
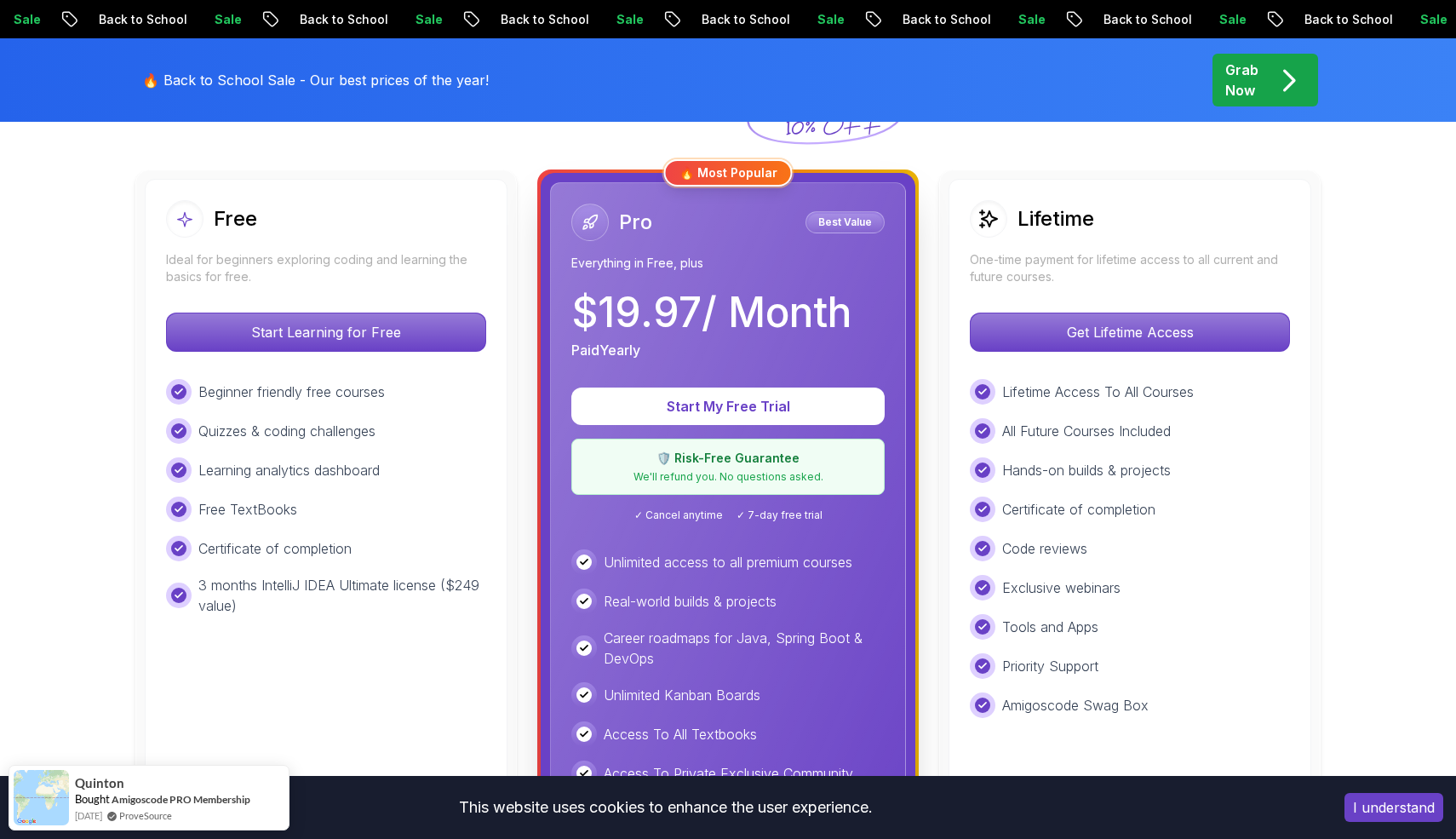
scroll to position [454, 0]
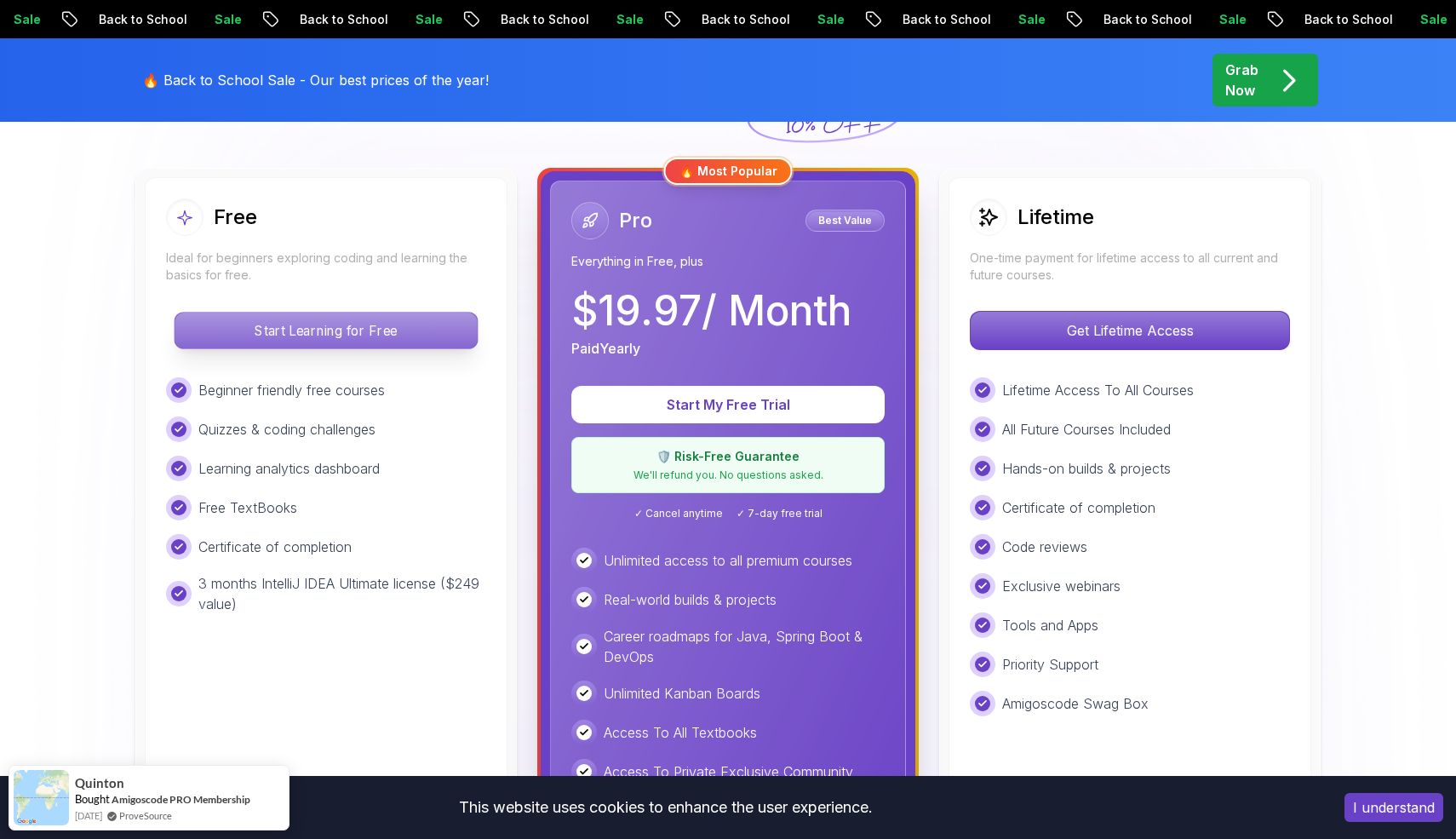
click at [386, 333] on p "Start Learning for Free" at bounding box center [326, 330] width 302 height 36
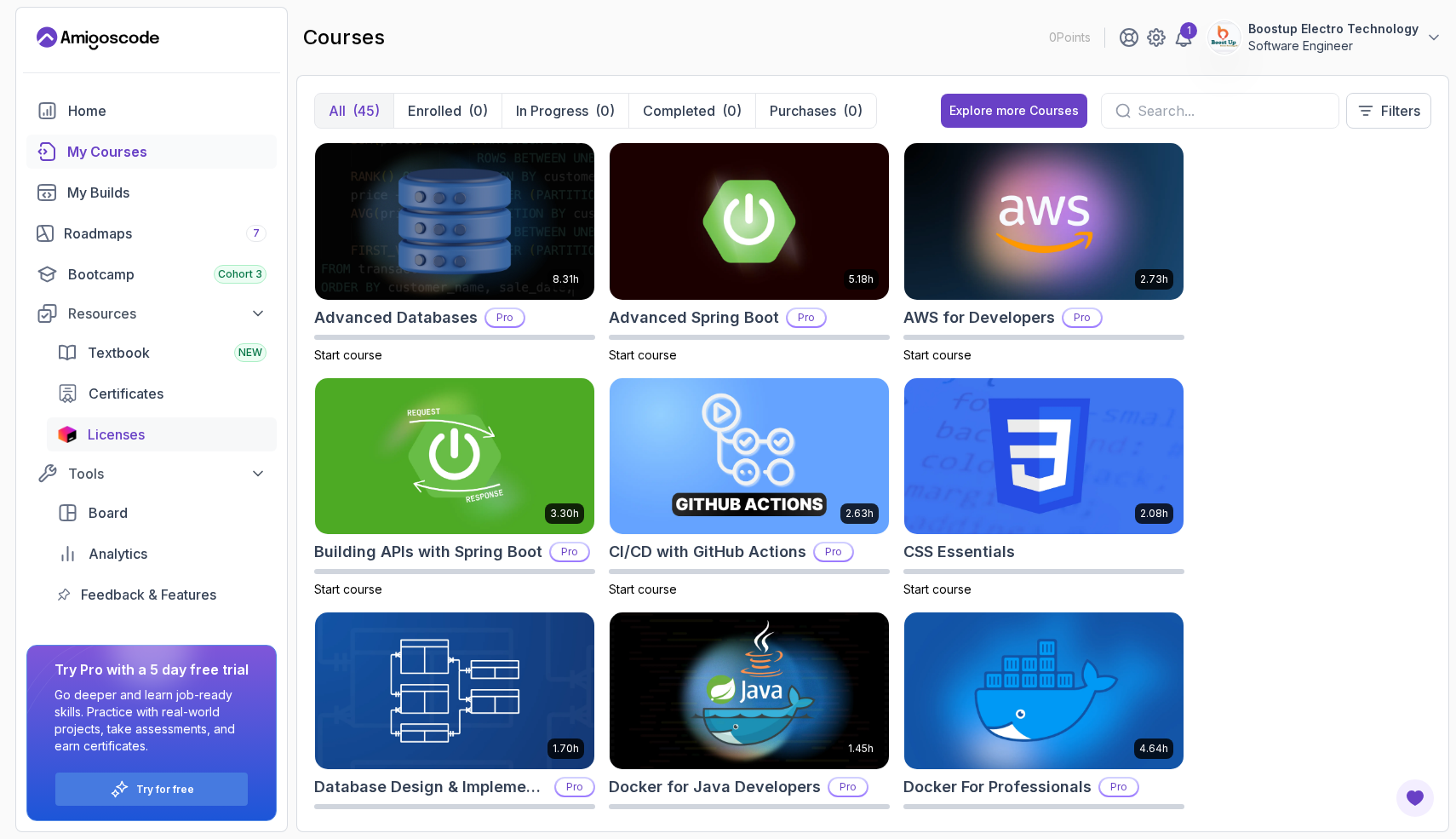
click at [142, 437] on span "Licenses" at bounding box center [116, 434] width 57 height 20
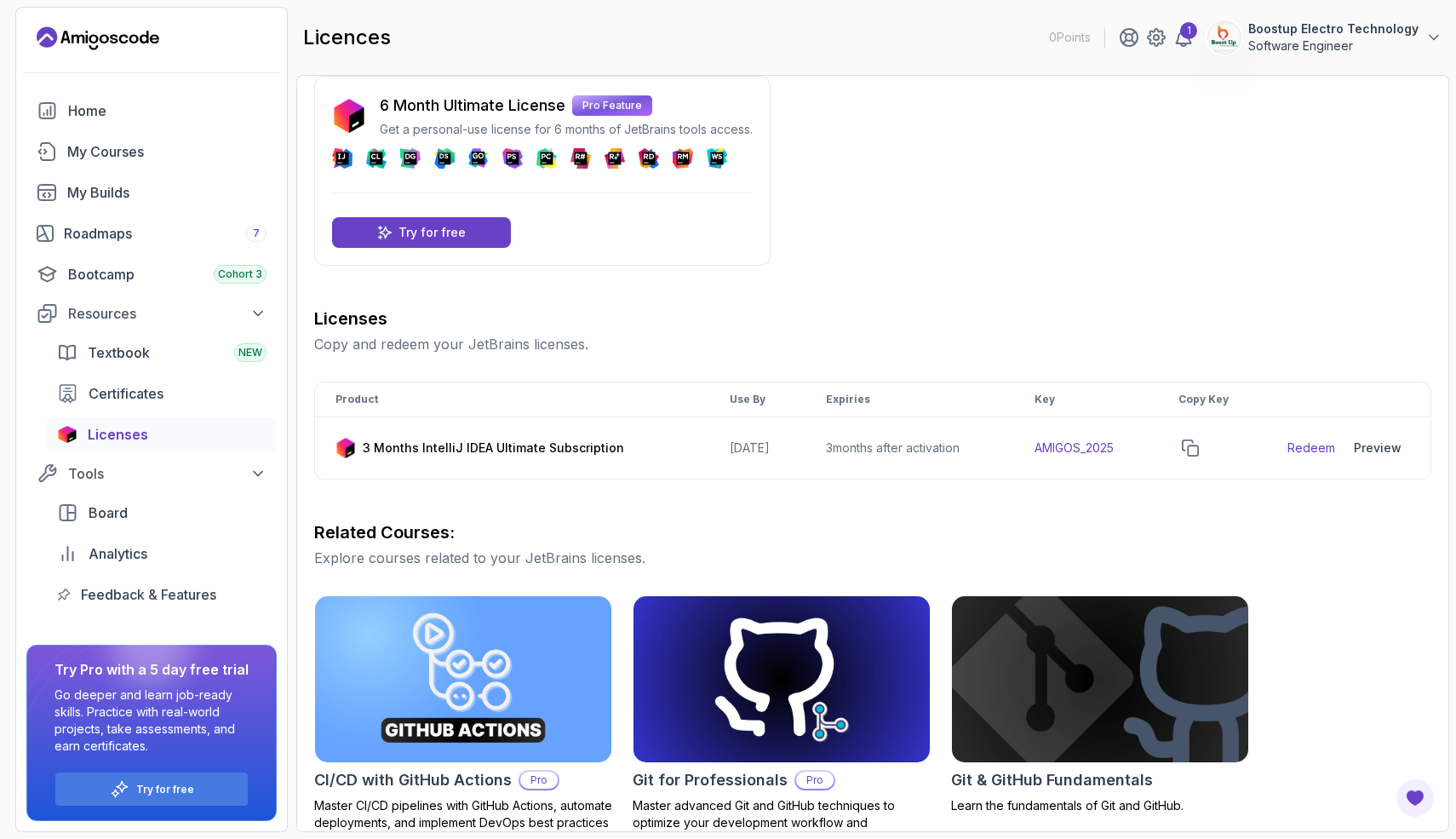
scroll to position [21, 0]
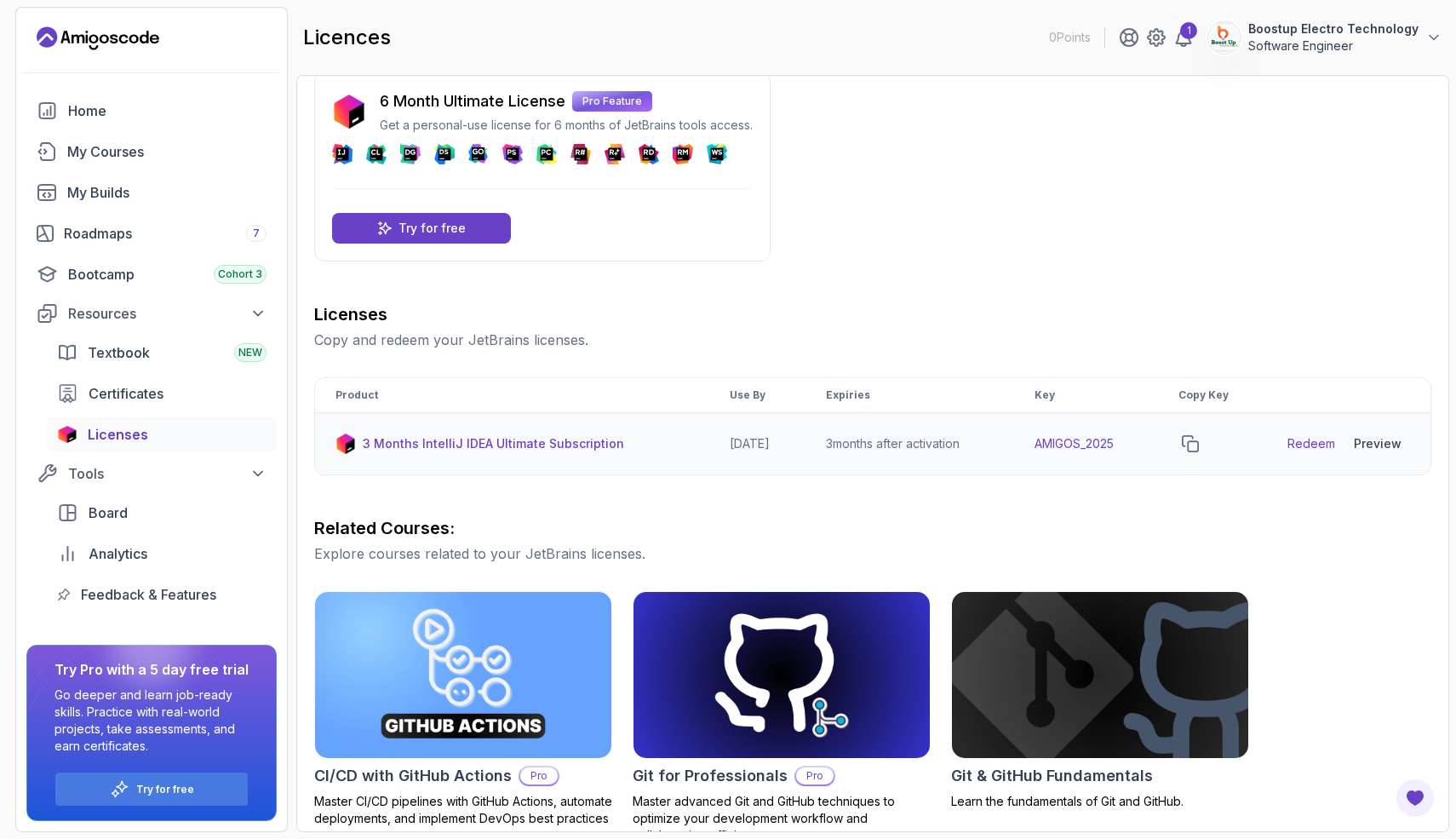
click at [1365, 442] on div "Preview" at bounding box center [1377, 443] width 48 height 17
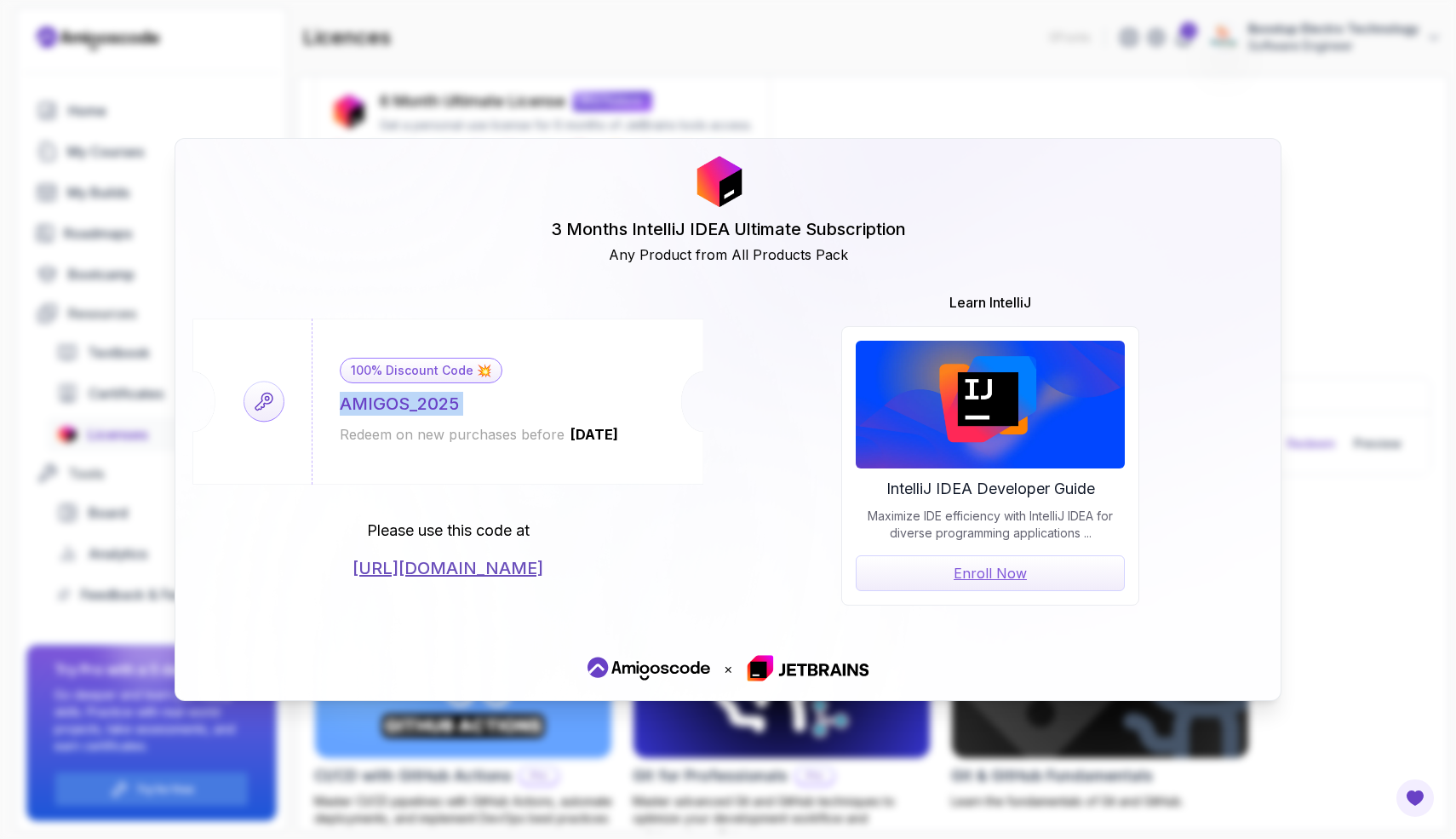
drag, startPoint x: 503, startPoint y: 407, endPoint x: 333, endPoint y: 407, distance: 170.0
click at [333, 407] on div "100% Discount Code 💥 AMIGOS_2025 Redeem on new purchases before 2026-06-12" at bounding box center [479, 401] width 335 height 166
copy div "AMIGOS_2025"
click at [240, 397] on div "100% Discount Code 💥 AMIGOS_2025 Redeem on new purchases before 2026-06-12" at bounding box center [448, 401] width 511 height 166
click at [251, 399] on icon at bounding box center [265, 401] width 40 height 40
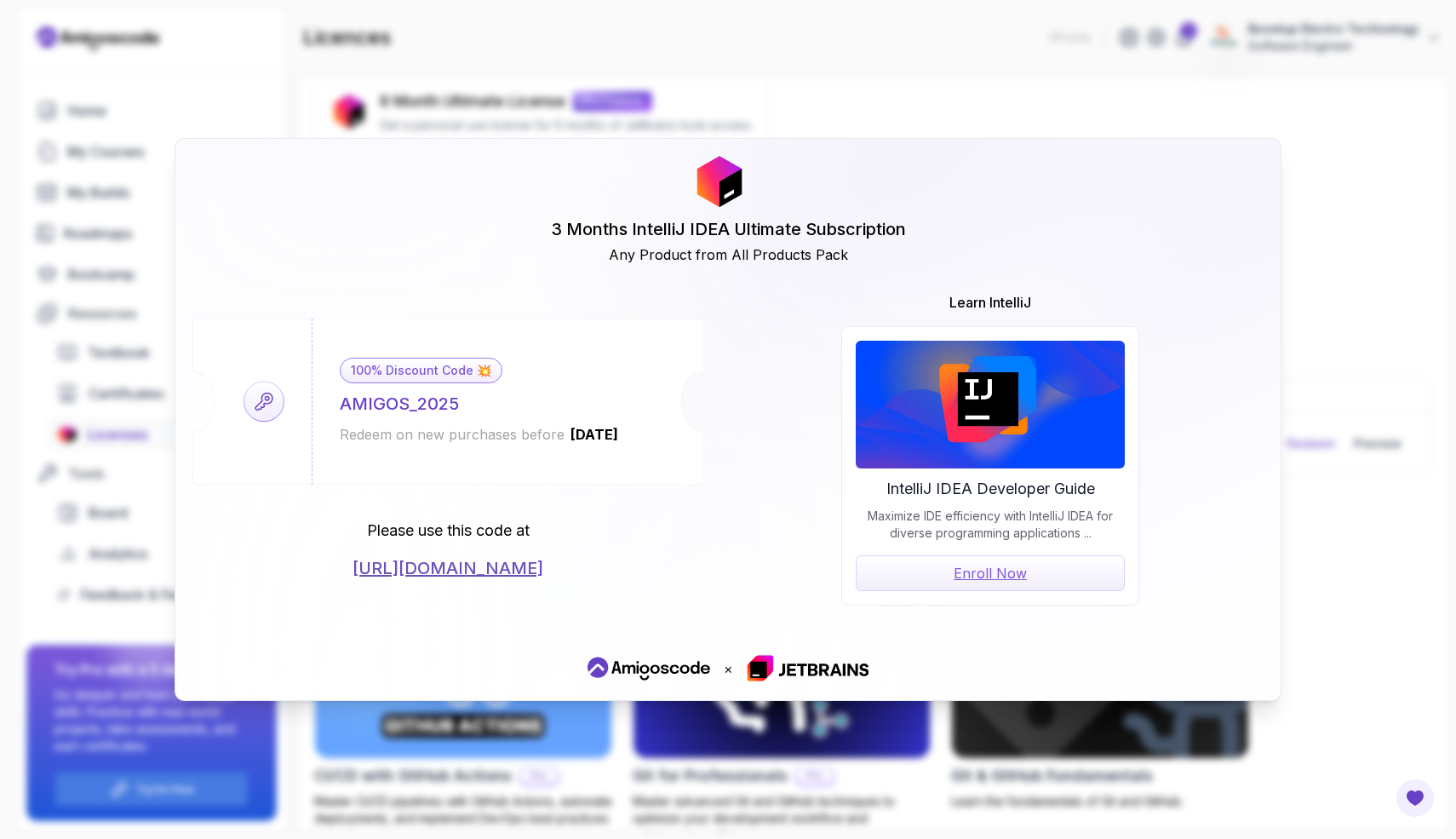
click at [275, 403] on icon at bounding box center [265, 401] width 40 height 40
click at [260, 403] on icon at bounding box center [265, 401] width 40 height 40
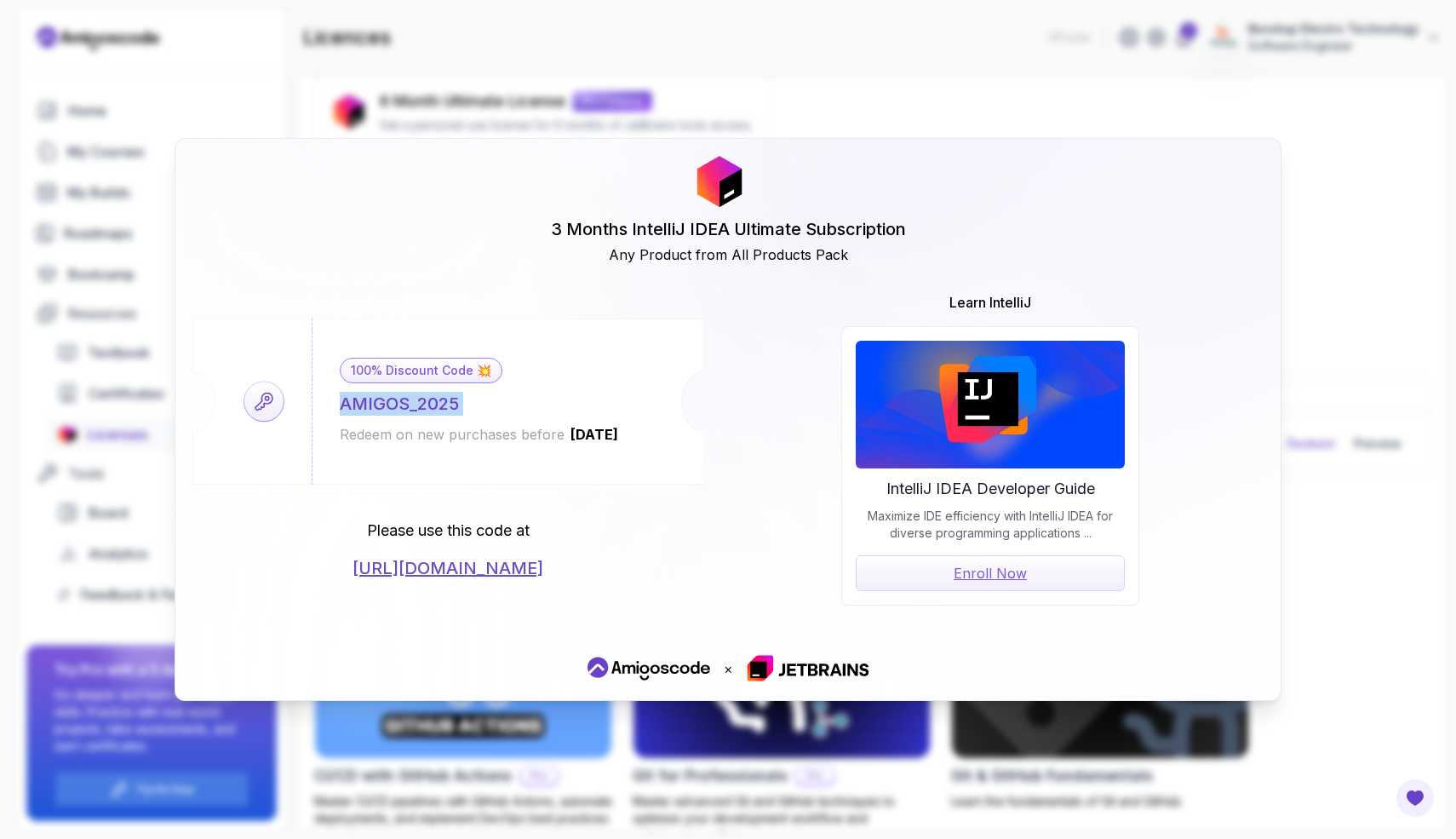
drag, startPoint x: 482, startPoint y: 406, endPoint x: 342, endPoint y: 404, distance: 140.0
click at [342, 404] on div "100% Discount Code 💥 AMIGOS_2025 Redeem on new purchases before 2026-06-12" at bounding box center [479, 401] width 335 height 166
copy div "AMIGOS_2025"
click at [998, 571] on link "Enroll Now" at bounding box center [990, 572] width 269 height 36
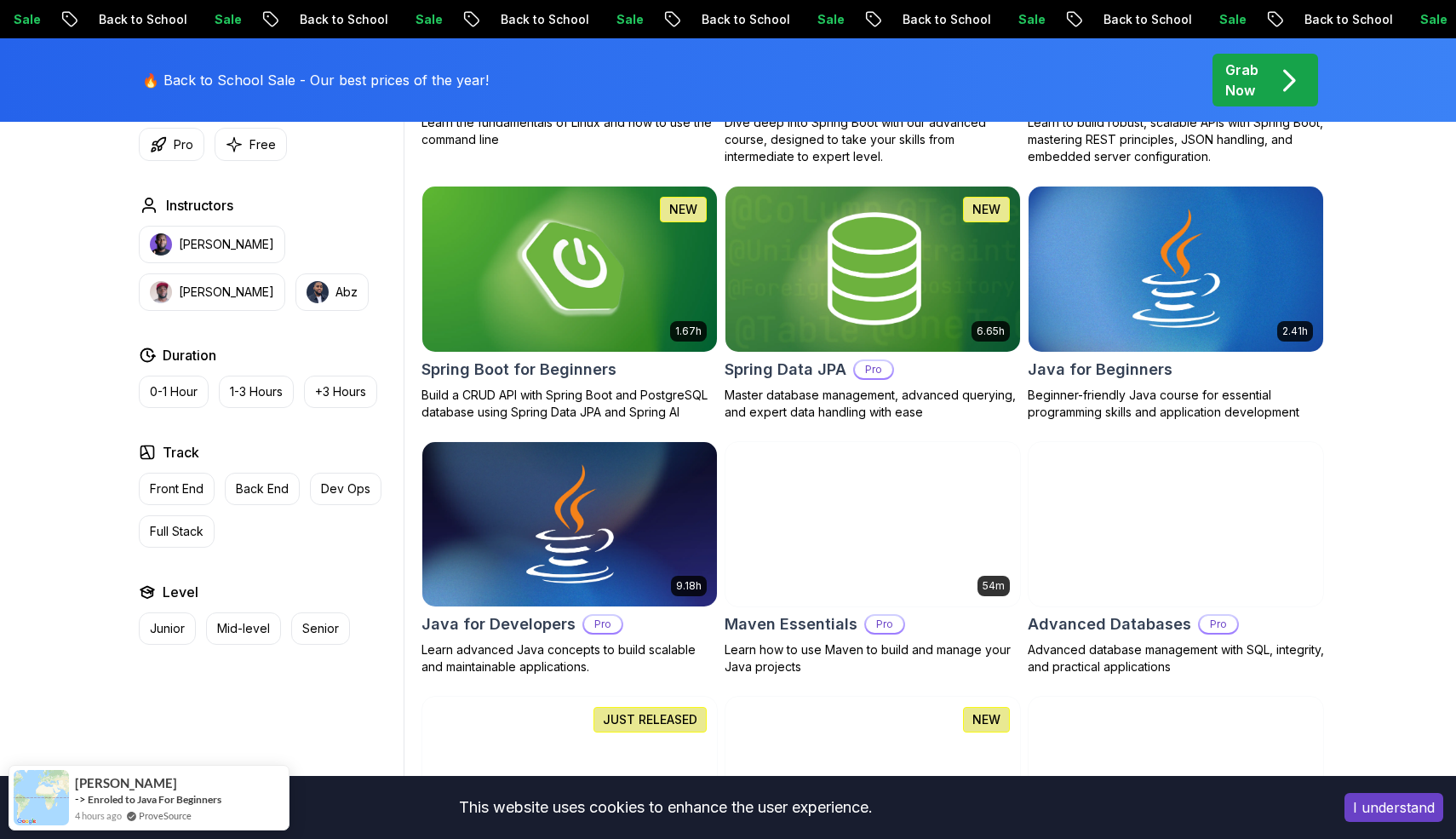
scroll to position [933, 0]
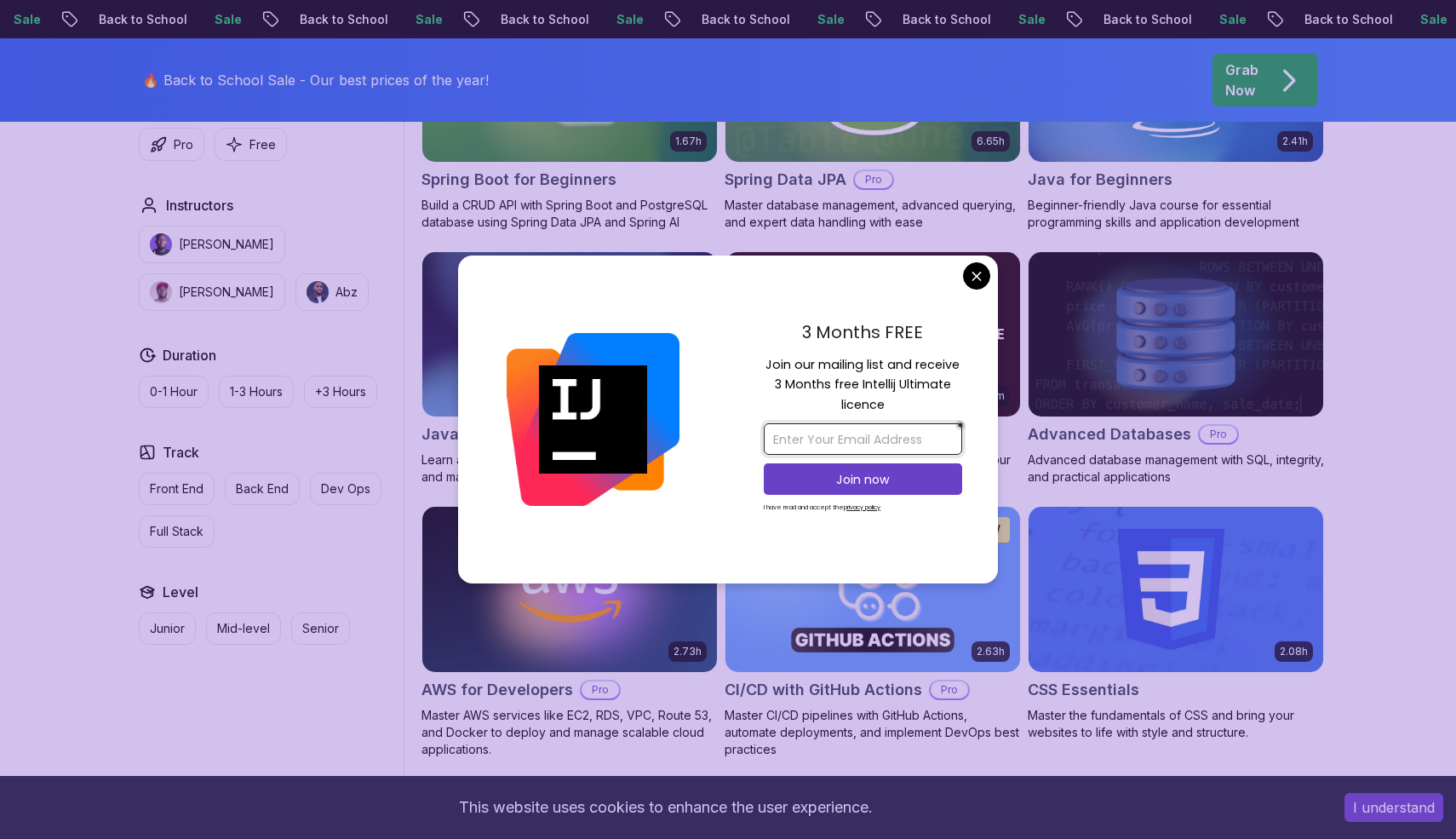
click at [843, 444] on input "email" at bounding box center [863, 439] width 199 height 31
type input "[EMAIL_ADDRESS][DOMAIN_NAME]"
click at [904, 485] on p "Join now" at bounding box center [863, 479] width 161 height 17
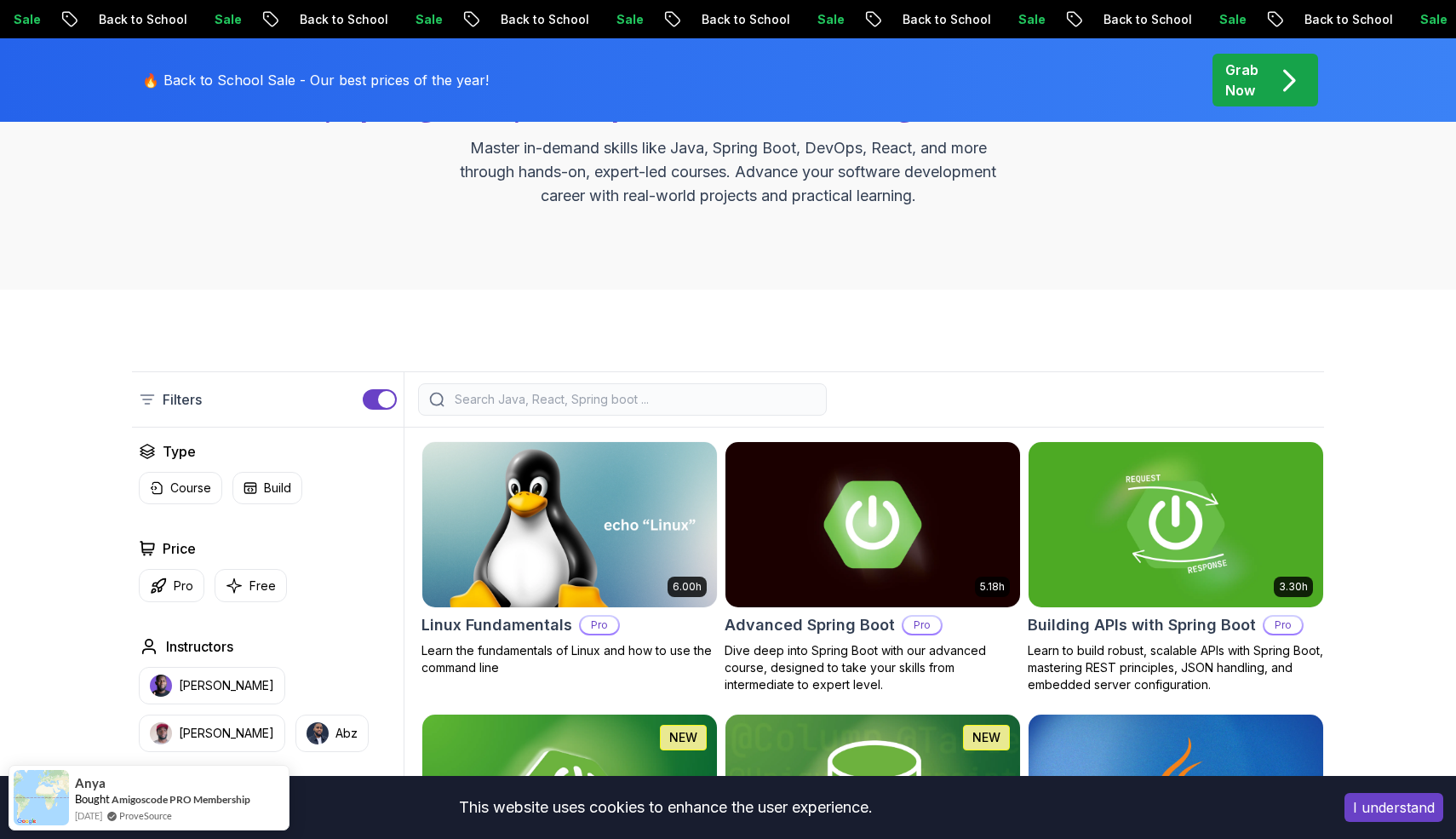
scroll to position [421, 0]
